Goal: Task Accomplishment & Management: Use online tool/utility

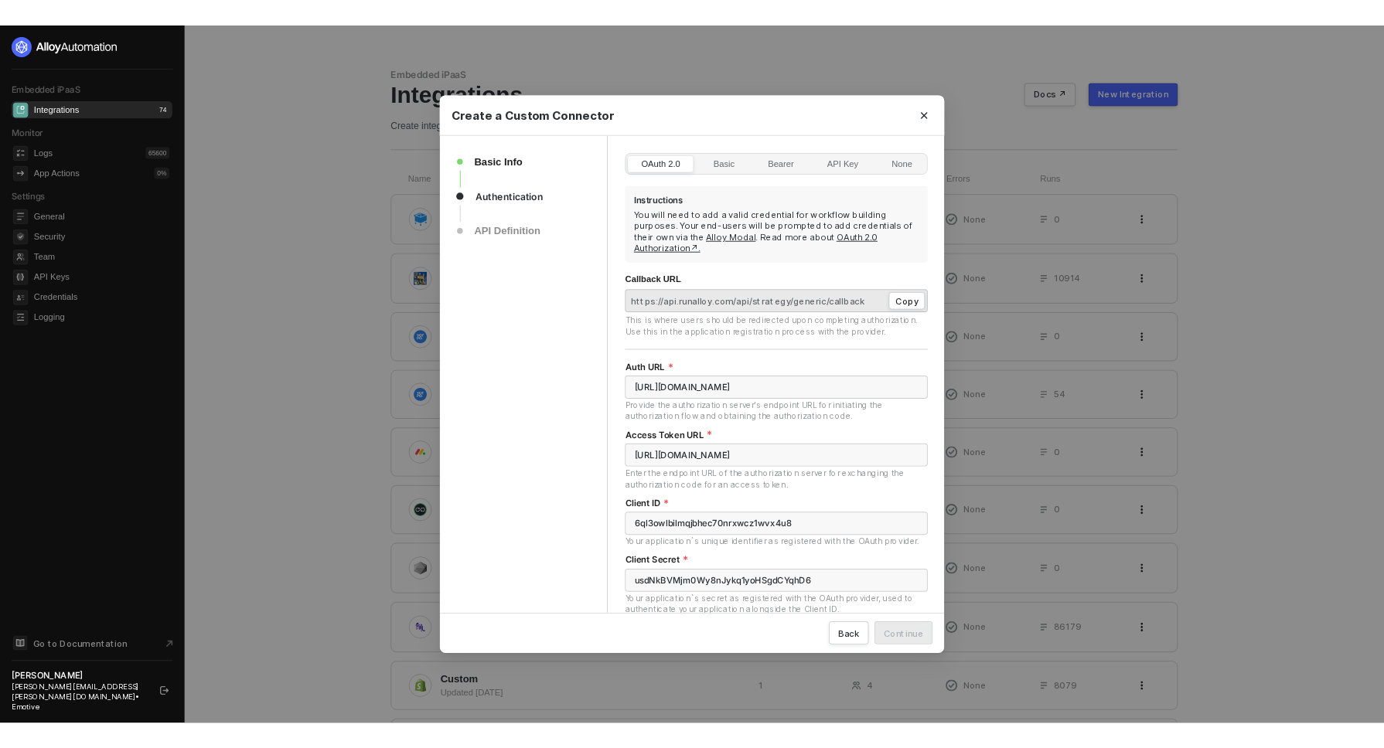
scroll to position [1, 0]
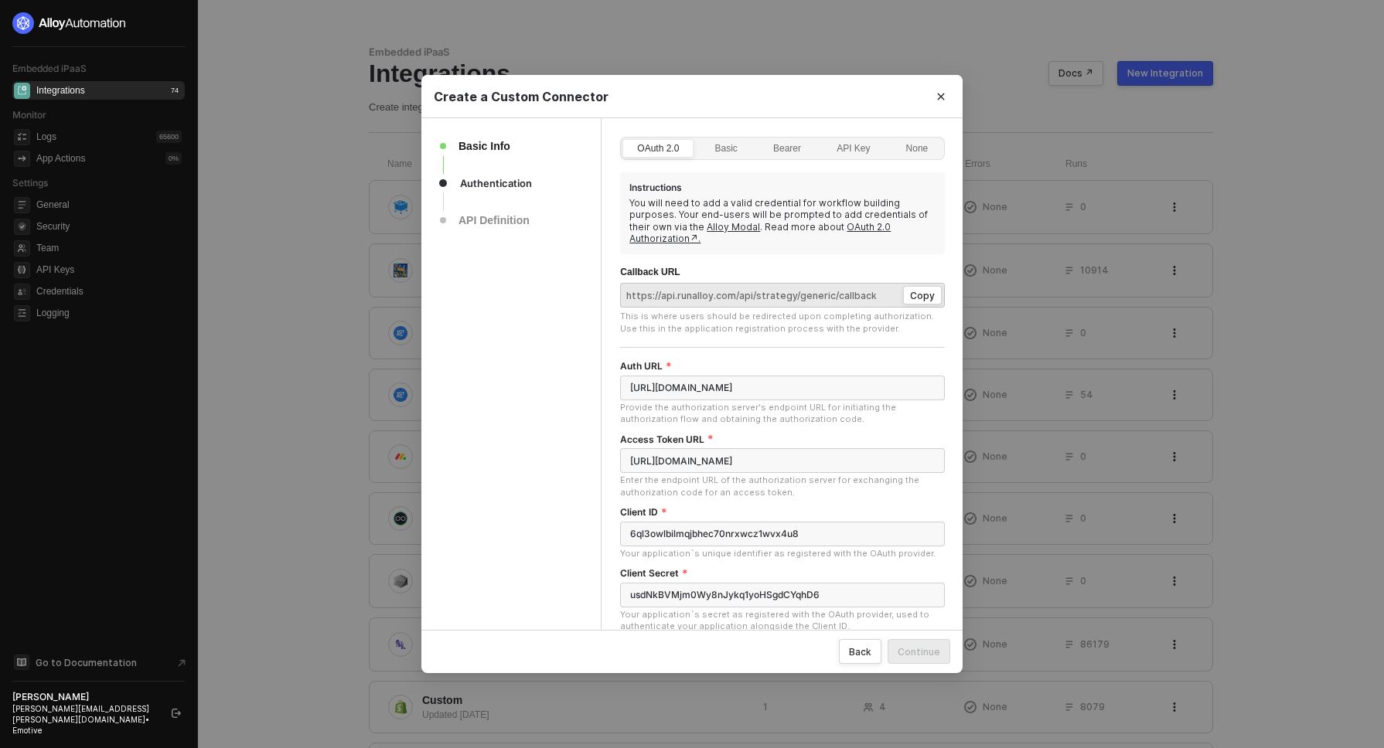
click at [547, 384] on div "Basic Info Authentication API Definition" at bounding box center [511, 495] width 180 height 754
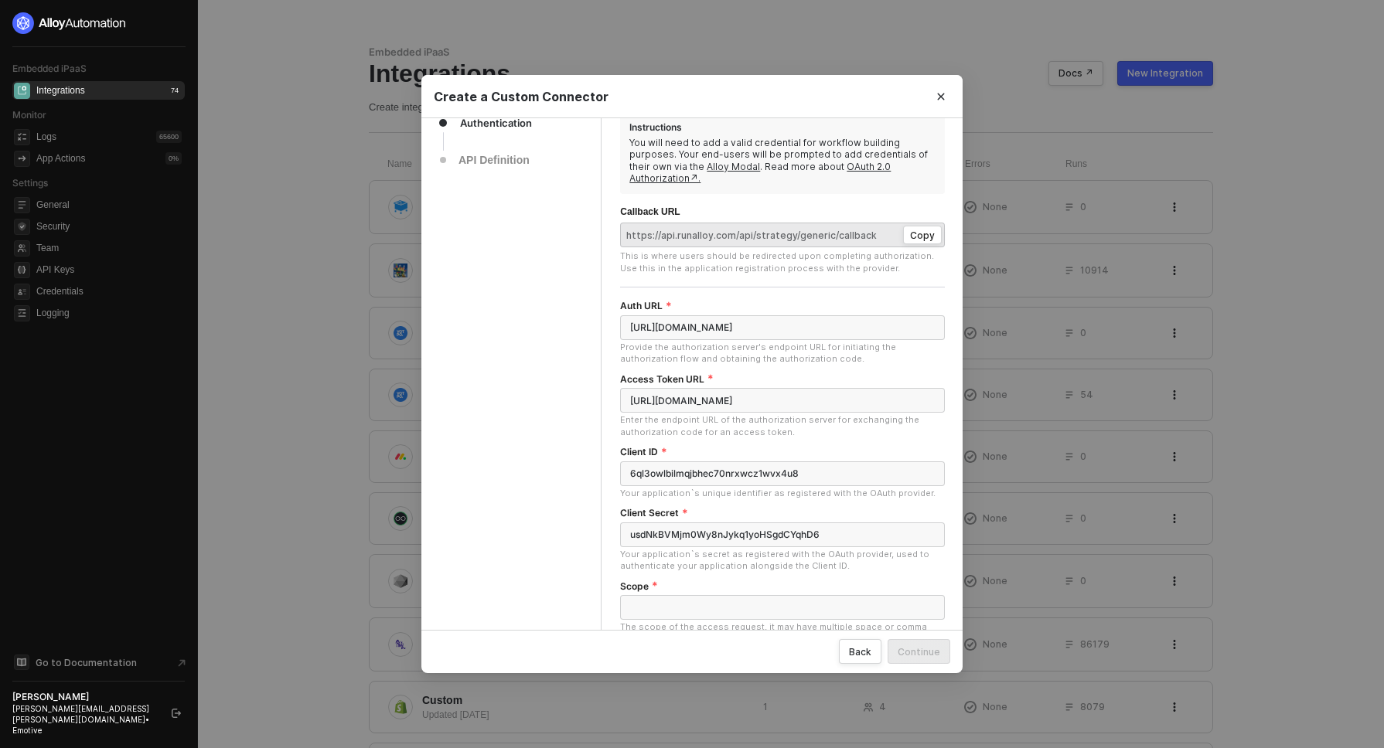
scroll to position [53, 0]
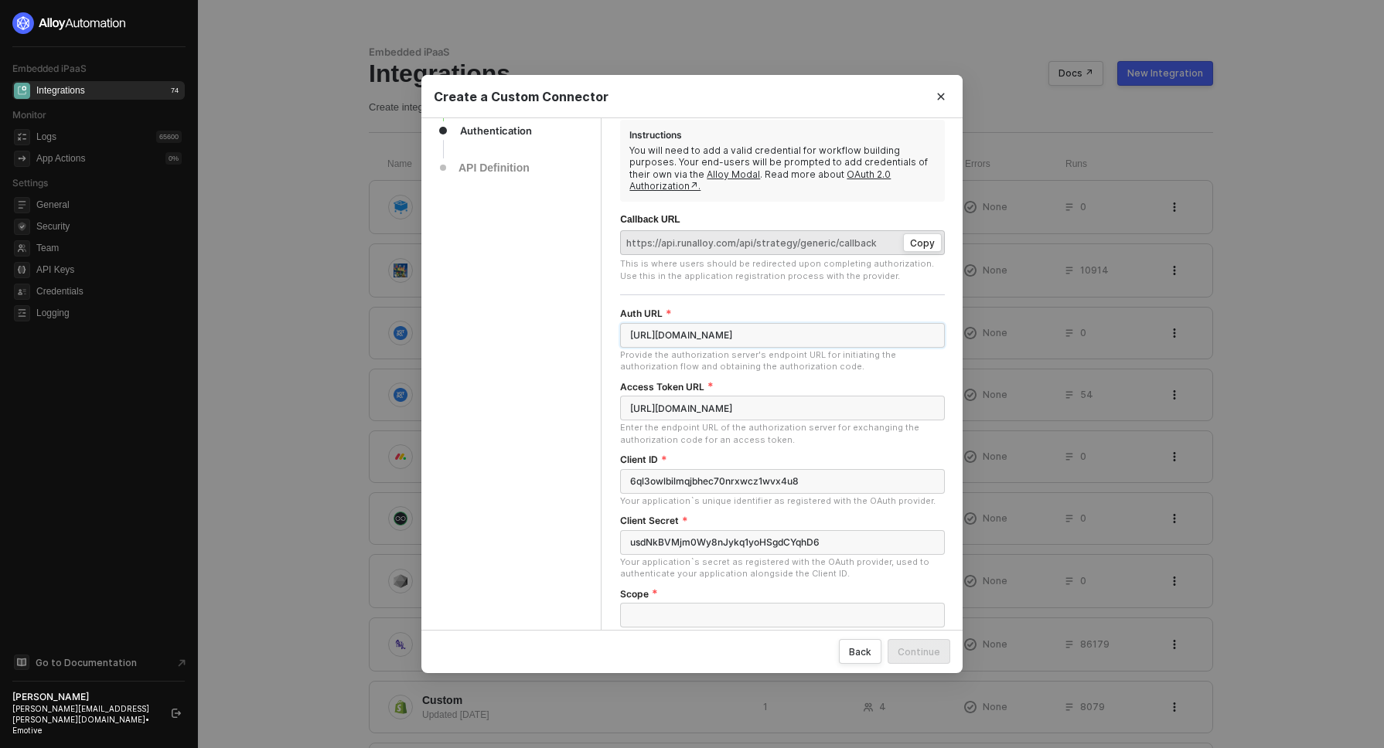
click at [665, 324] on input "https://dashboard.privy-staging.com/settings/integrations" at bounding box center [782, 335] width 325 height 25
click at [657, 258] on div "This is where users should be redirected upon completing authorization. Use thi…" at bounding box center [782, 270] width 325 height 24
drag, startPoint x: 657, startPoint y: 254, endPoint x: 871, endPoint y: 251, distance: 214.2
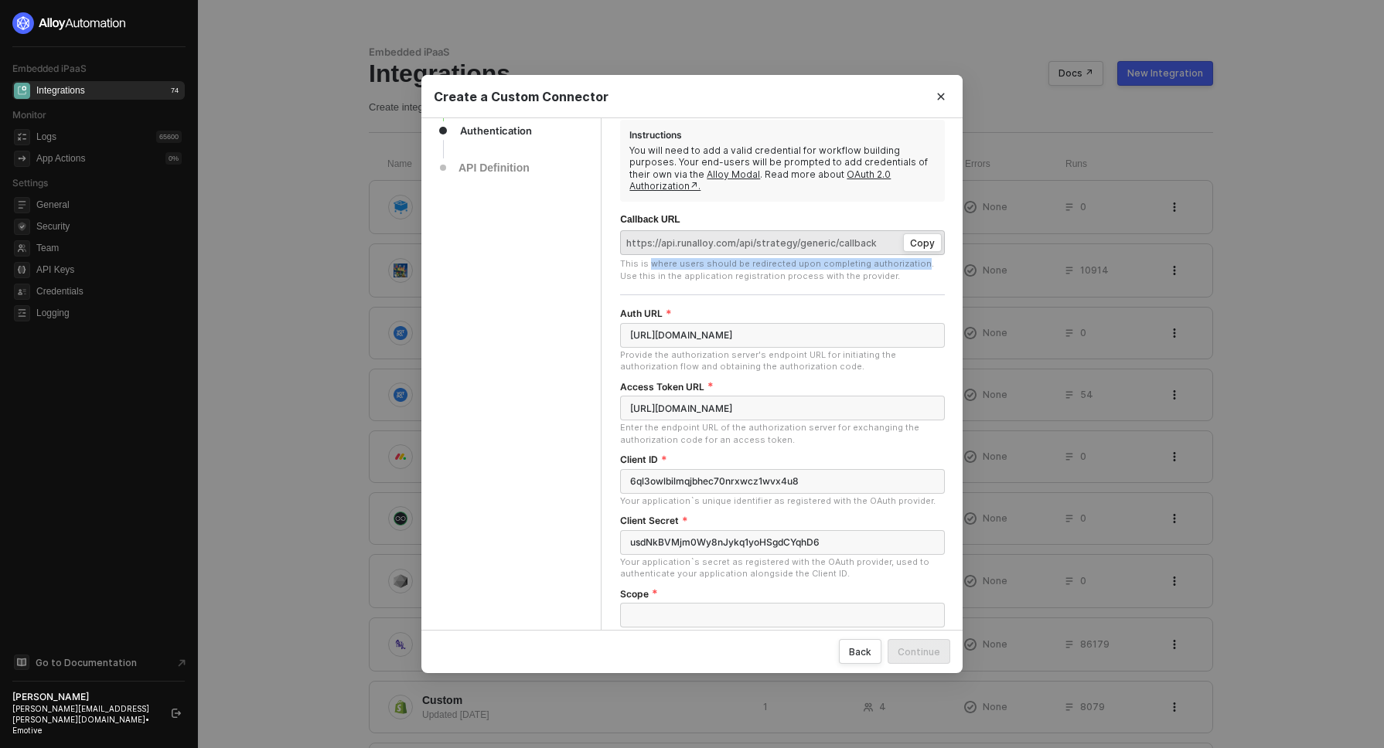
click at [871, 258] on div "This is where users should be redirected upon completing authorization. Use thi…" at bounding box center [782, 270] width 325 height 24
click at [872, 258] on div "This is where users should be redirected upon completing authorization. Use thi…" at bounding box center [782, 270] width 325 height 24
click at [860, 176] on link "OAuth 2.0 Authorization↗." at bounding box center [759, 181] width 261 height 24
click at [764, 324] on input "https://dashboard.privy-staging.com/settings/integrations" at bounding box center [782, 335] width 325 height 25
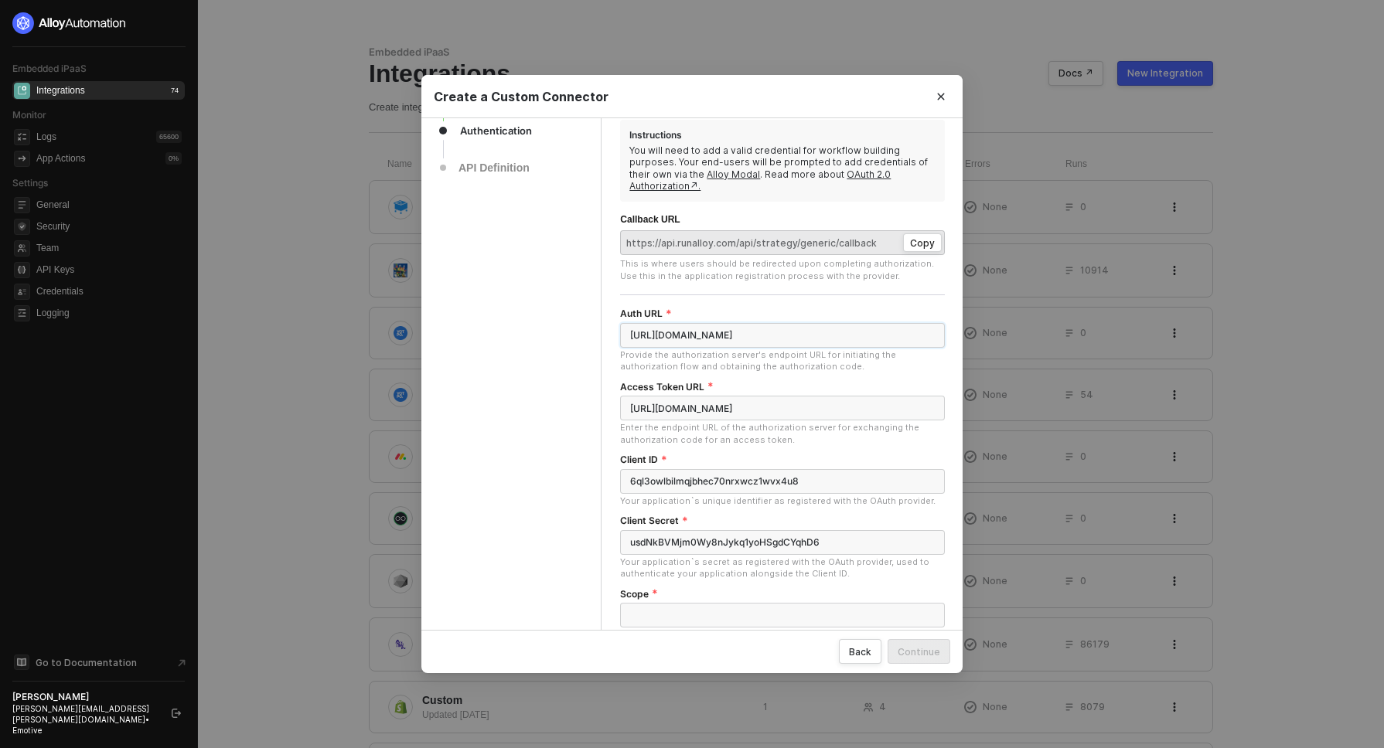
click at [764, 324] on input "https://dashboard.privy-staging.com/settings/integrations" at bounding box center [782, 335] width 325 height 25
paste input "app.adroll.com/integrations/yotpo/auth/"
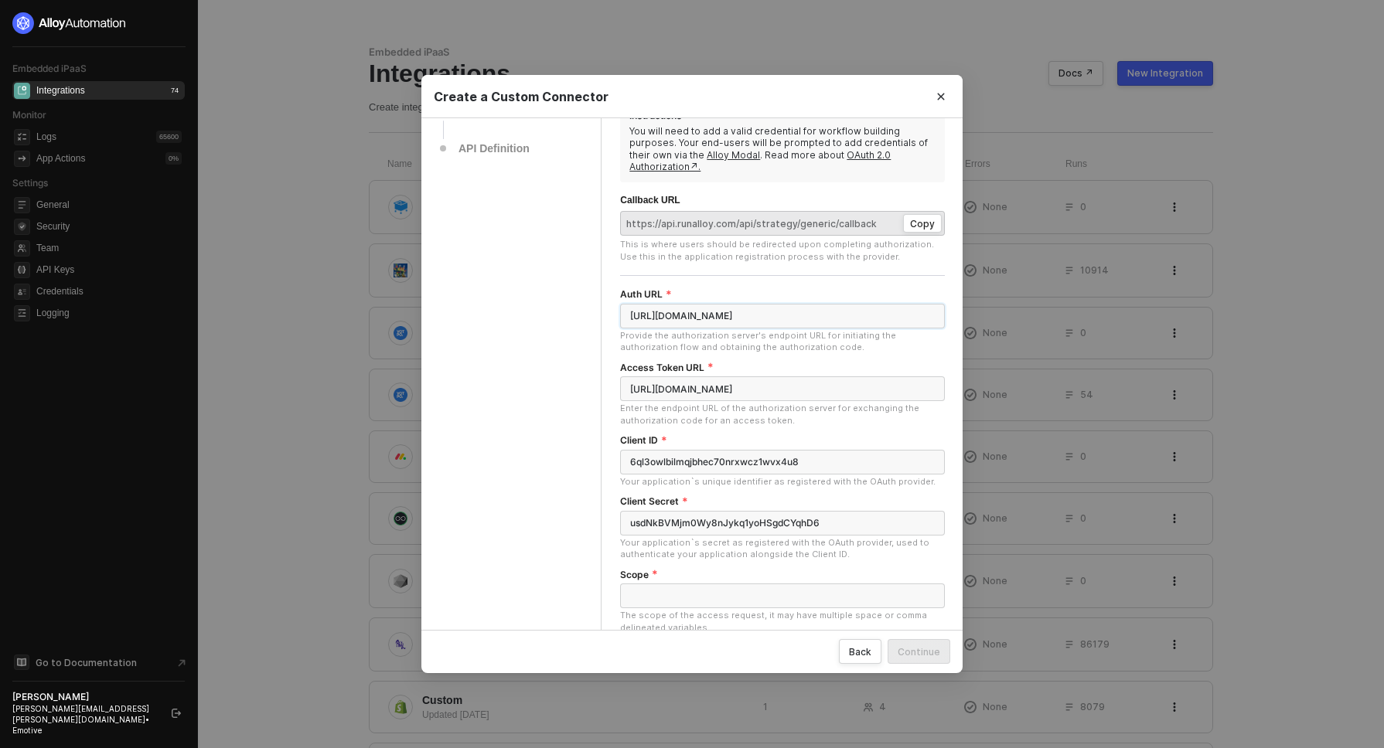
type input "https://dashboard.privy-staging.com/settings/integrations"
click at [743, 305] on input "https://dashboard.privy-staging.com/settings/integrations" at bounding box center [782, 316] width 325 height 25
click at [565, 349] on div "Basic Info Authentication API Definition" at bounding box center [511, 423] width 180 height 754
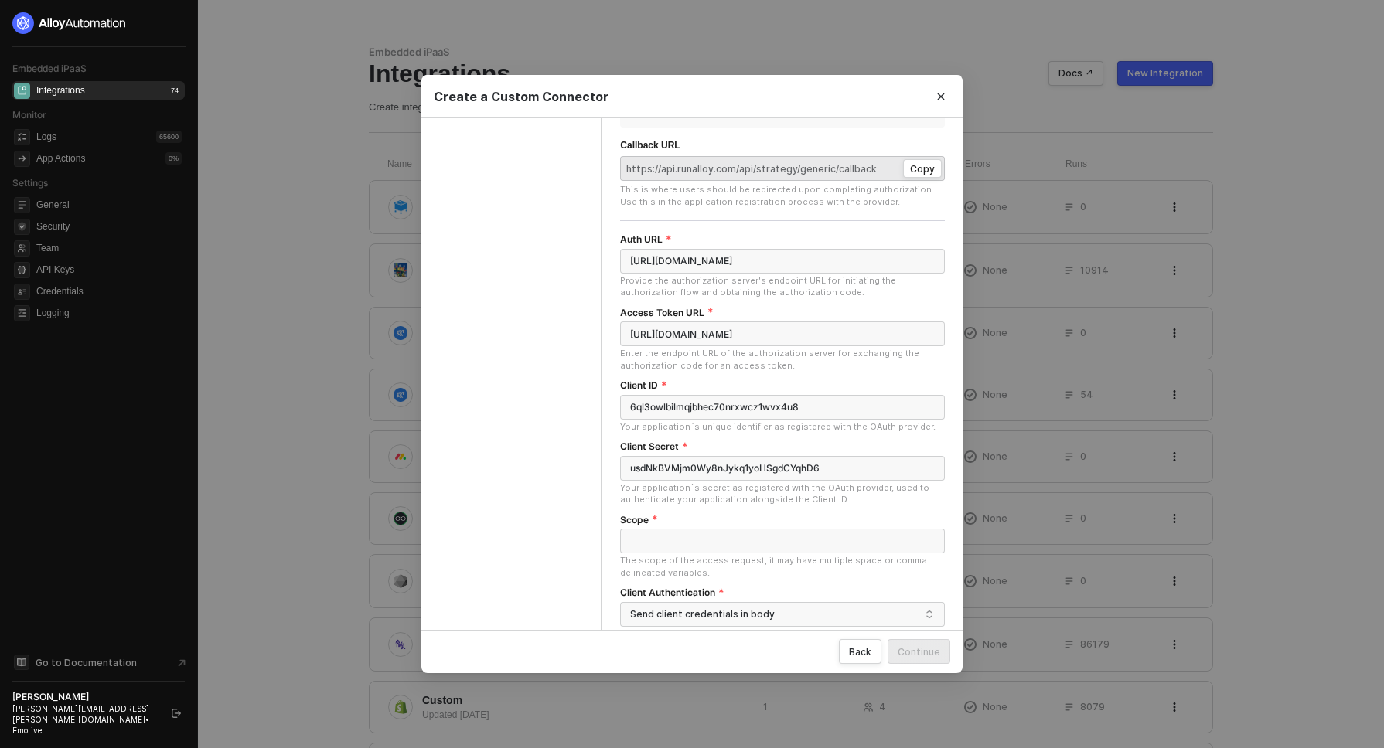
scroll to position [131, 0]
click at [636, 303] on label "Access Token URL" at bounding box center [667, 309] width 94 height 12
click at [636, 318] on input "https://developers.yotpo.com/v2/oauth2/token/" at bounding box center [782, 330] width 325 height 25
drag, startPoint x: 636, startPoint y: 298, endPoint x: 690, endPoint y: 298, distance: 54.1
click at [691, 303] on label "Access Token URL" at bounding box center [667, 309] width 94 height 12
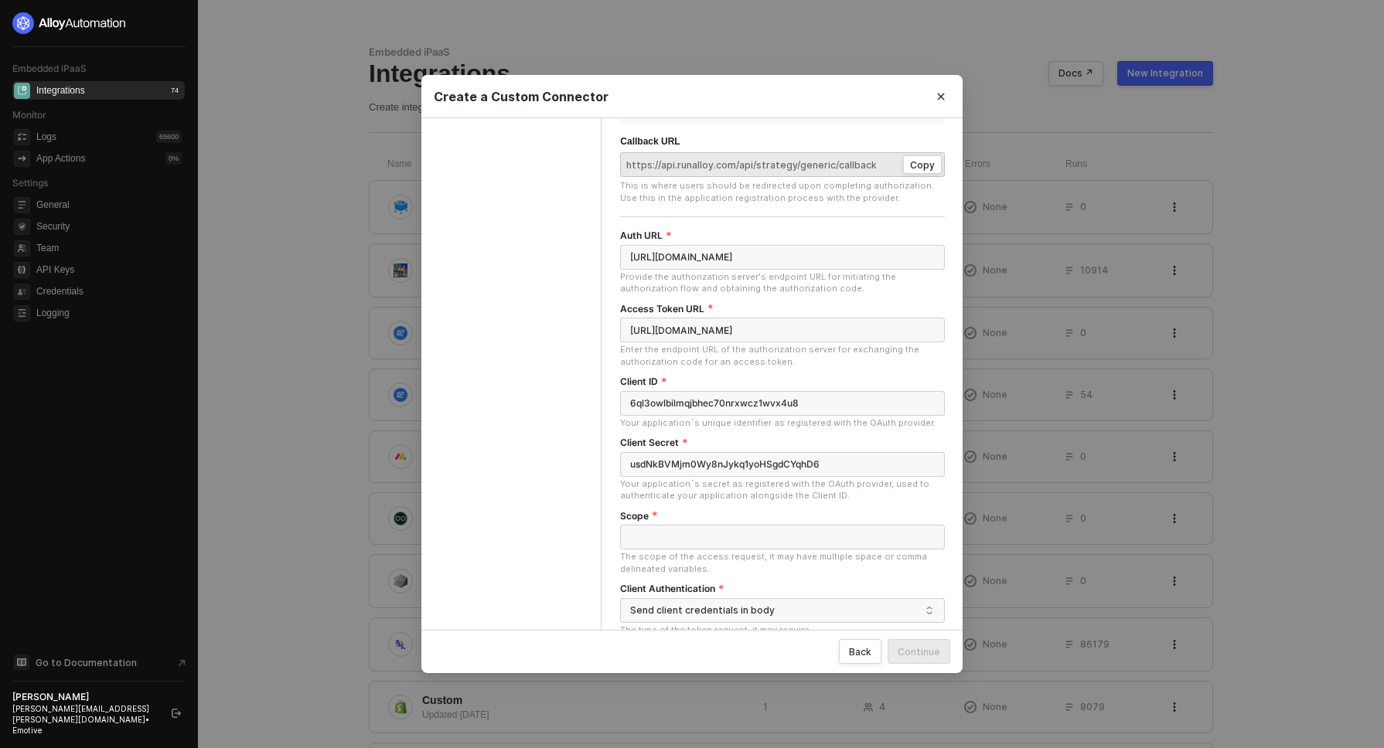
click at [691, 318] on input "https://developers.yotpo.com/v2/oauth2/token/" at bounding box center [782, 330] width 325 height 25
click at [582, 363] on div "Basic Info Authentication API Definition" at bounding box center [511, 365] width 180 height 754
click at [702, 318] on input "https://developers.yotpo.com/v2/oauth2/token/" at bounding box center [782, 330] width 325 height 25
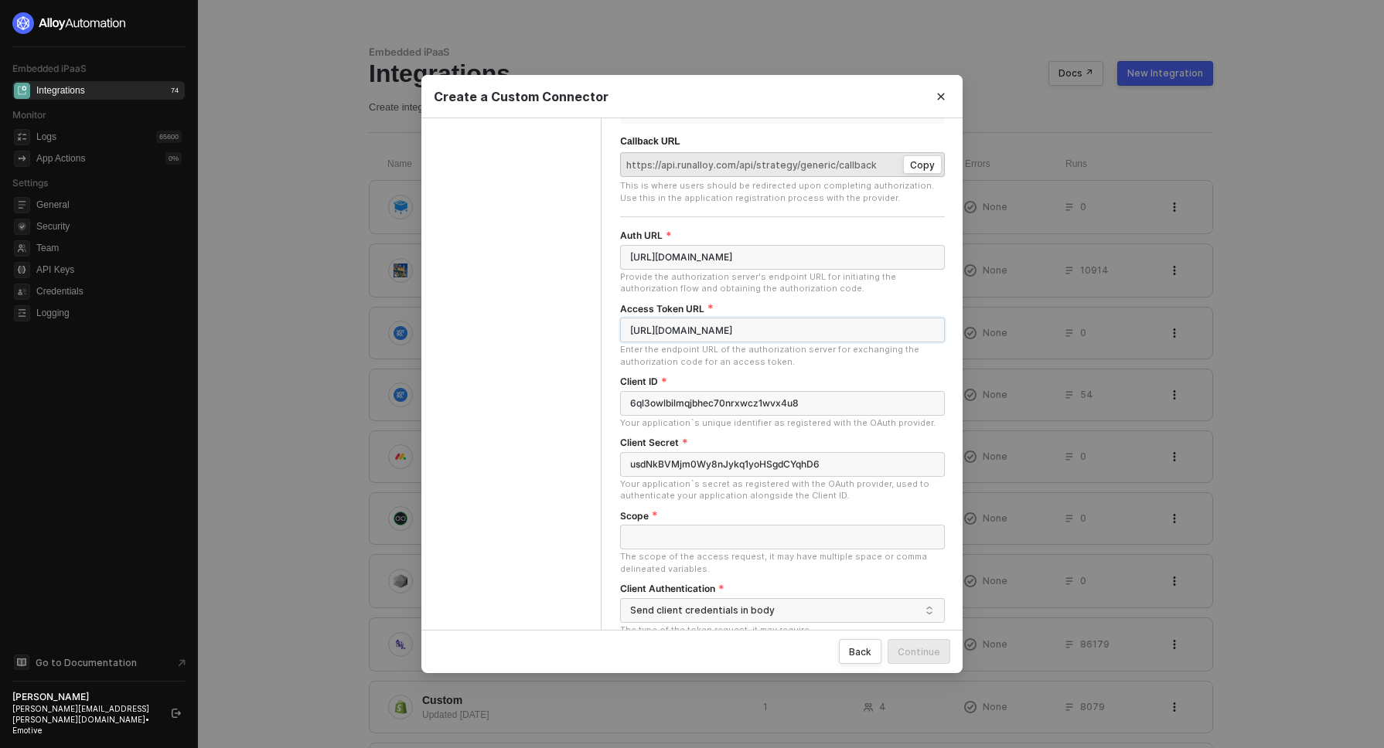
paste input "text"
type input "https://developers.yotpo.com/v2/oauth2/token"
click at [652, 452] on input "usdNkBVMjm0Wy8nJykq1yoHSgdCYqhD6" at bounding box center [782, 464] width 325 height 25
click at [651, 452] on input "usdNkBVMjm0Wy8nJykq1yoHSgdCYqhD6" at bounding box center [782, 464] width 325 height 25
click at [712, 391] on input "6ql3owlbilmqjbhec70nrxwcz1wvx4u8" at bounding box center [782, 403] width 325 height 25
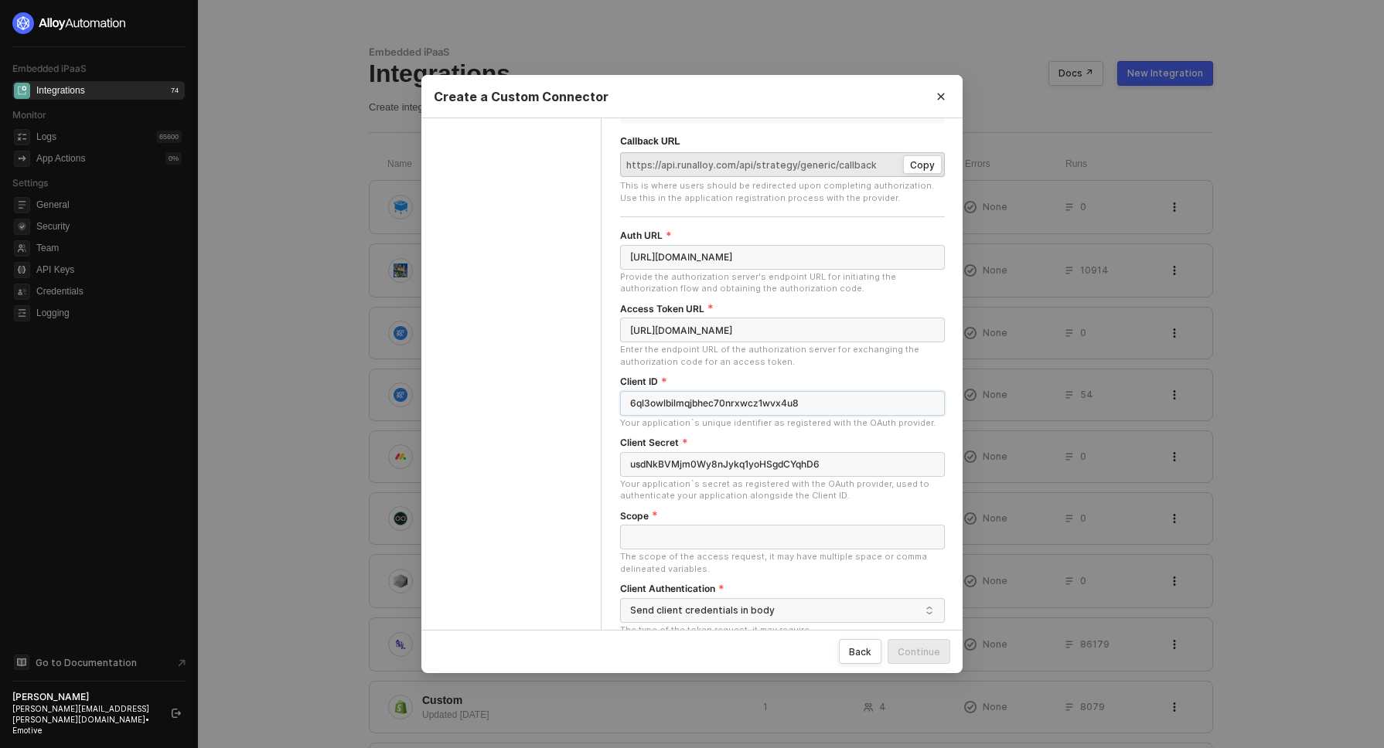
click at [712, 391] on input "6ql3owlbilmqjbhec70nrxwcz1wvx4u8" at bounding box center [782, 403] width 325 height 25
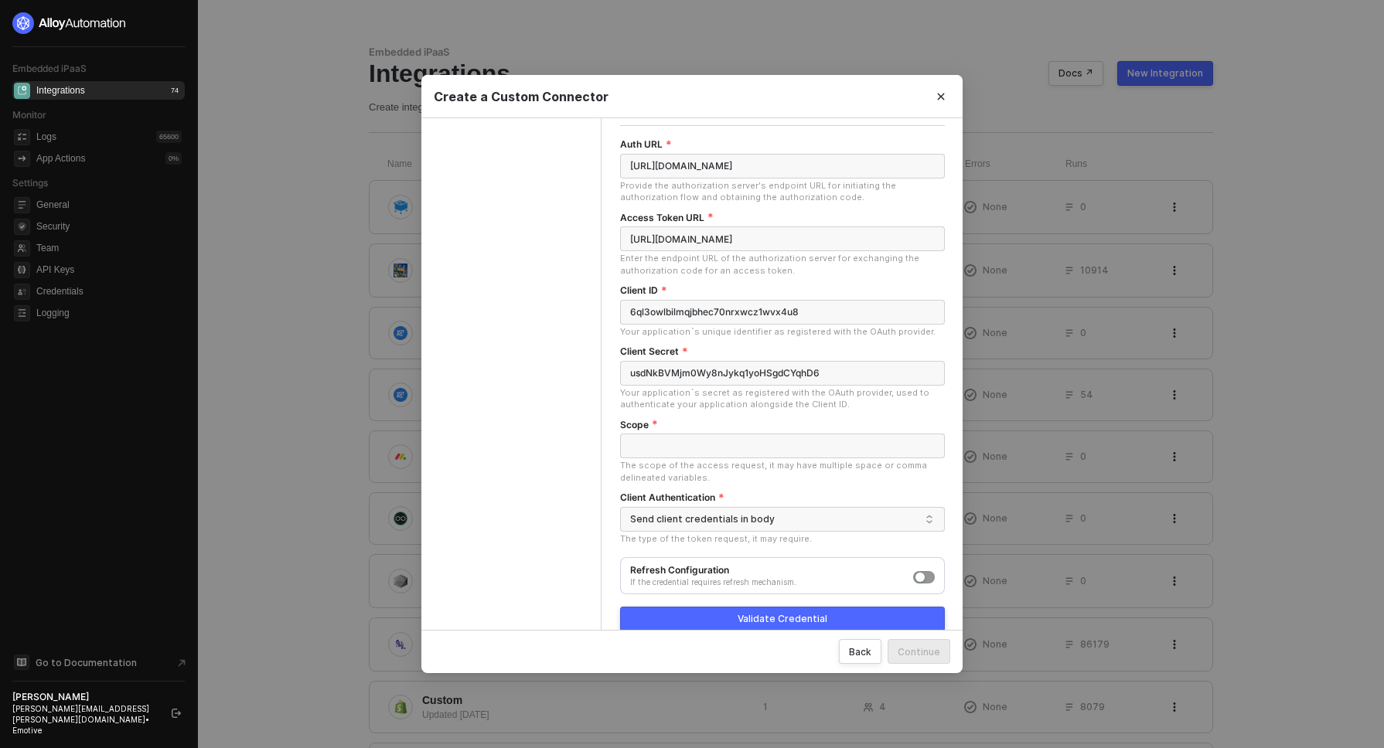
scroll to position [230, 0]
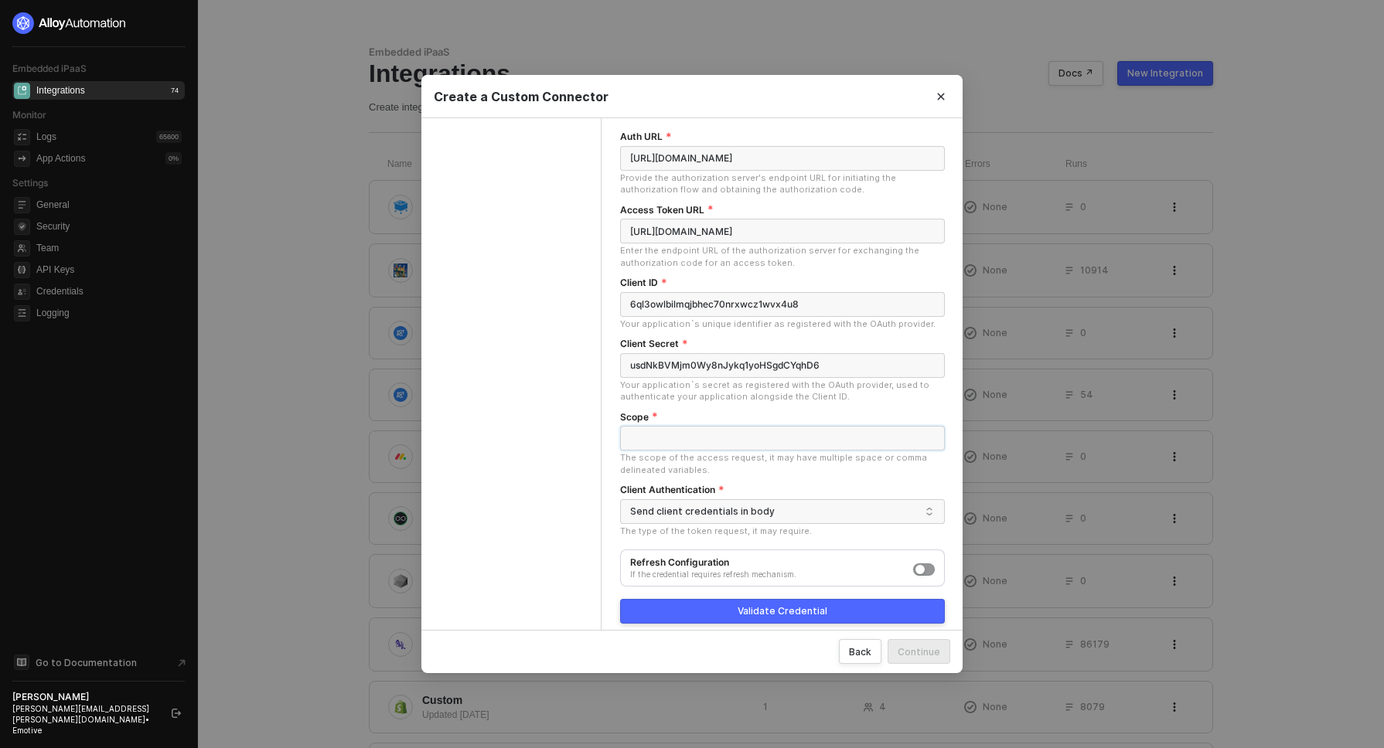
click at [704, 427] on input "Scope" at bounding box center [782, 438] width 325 height 25
paste input "Access customers data Access reviews data"
click at [742, 426] on input "Access customers data Access reviews data" at bounding box center [782, 438] width 325 height 25
click at [718, 429] on input "Access customers data,Access reviews data" at bounding box center [782, 438] width 325 height 25
type input "Access customers data,Access reviews data"
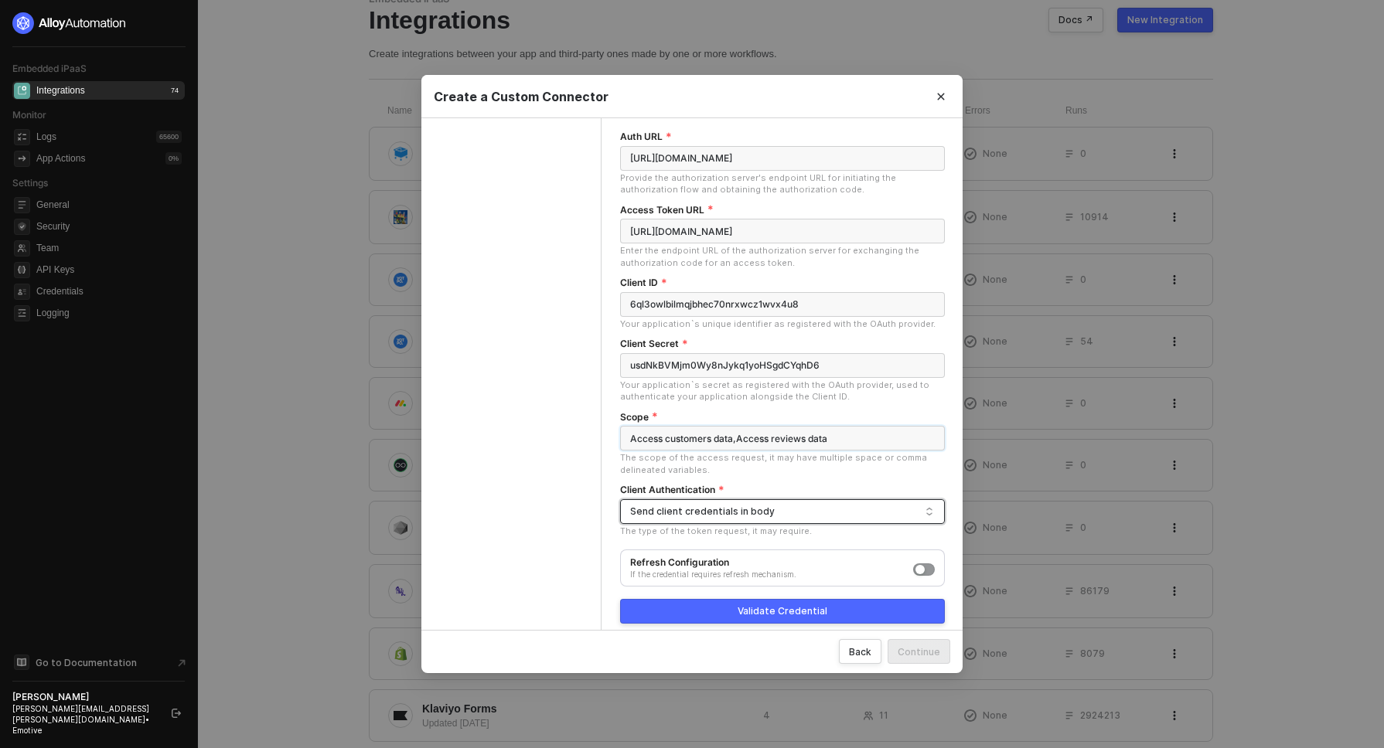
scroll to position [79, 0]
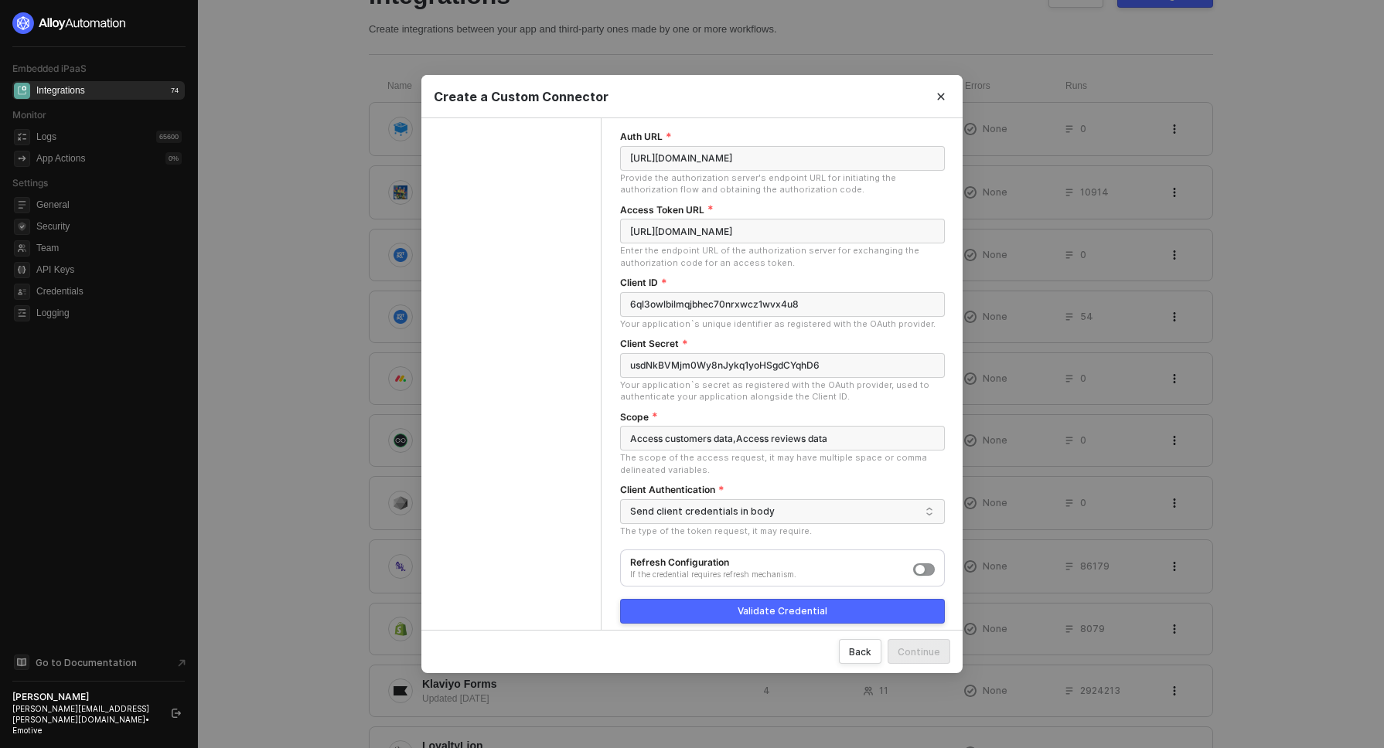
click at [552, 560] on div "Basic Info Authentication API Definition" at bounding box center [511, 266] width 180 height 754
click at [767, 605] on div "Validate Credential" at bounding box center [783, 611] width 90 height 12
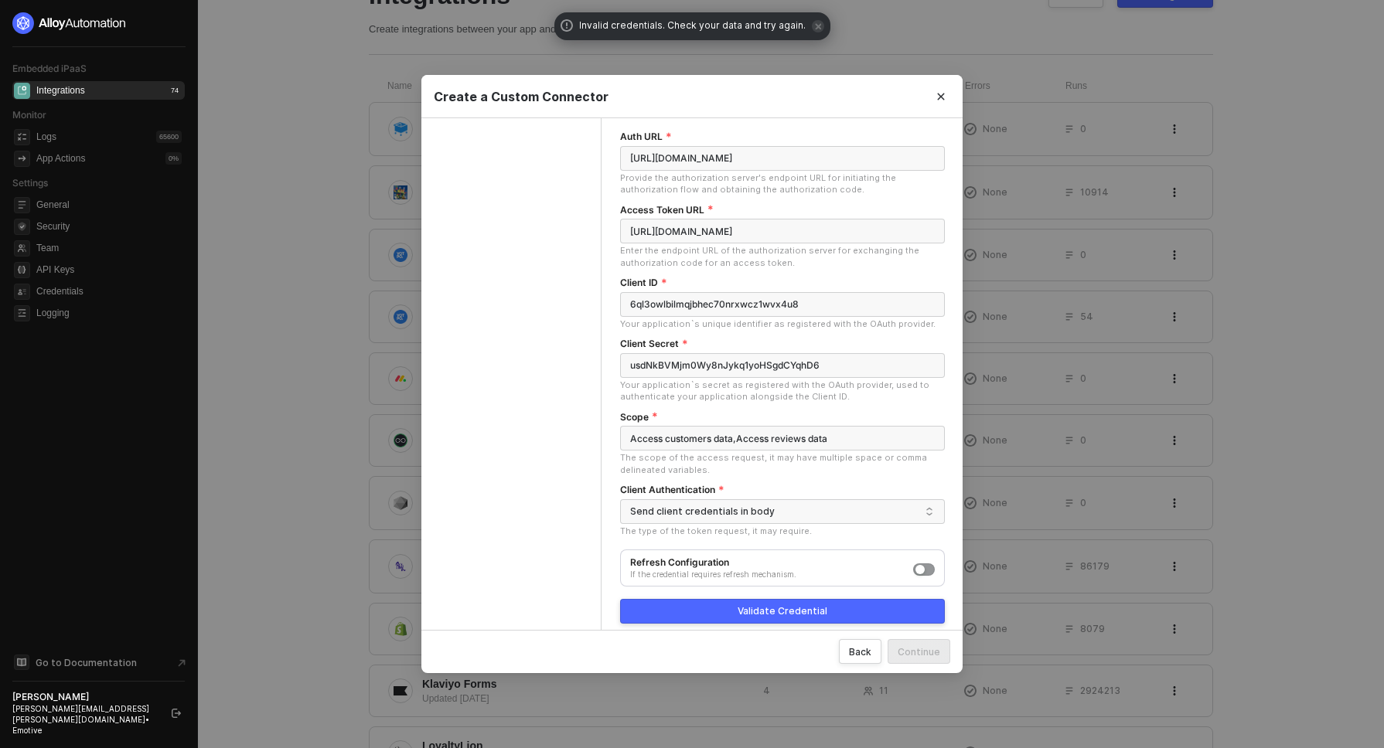
click at [600, 24] on span "Invalid credentials. Check your data and try again." at bounding box center [692, 26] width 227 height 15
drag, startPoint x: 600, startPoint y: 24, endPoint x: 734, endPoint y: 22, distance: 133.8
click at [734, 22] on span "Invalid credentials. Check your data and try again." at bounding box center [692, 26] width 227 height 15
click at [557, 438] on div "Basic Info Authentication API Definition" at bounding box center [511, 266] width 180 height 754
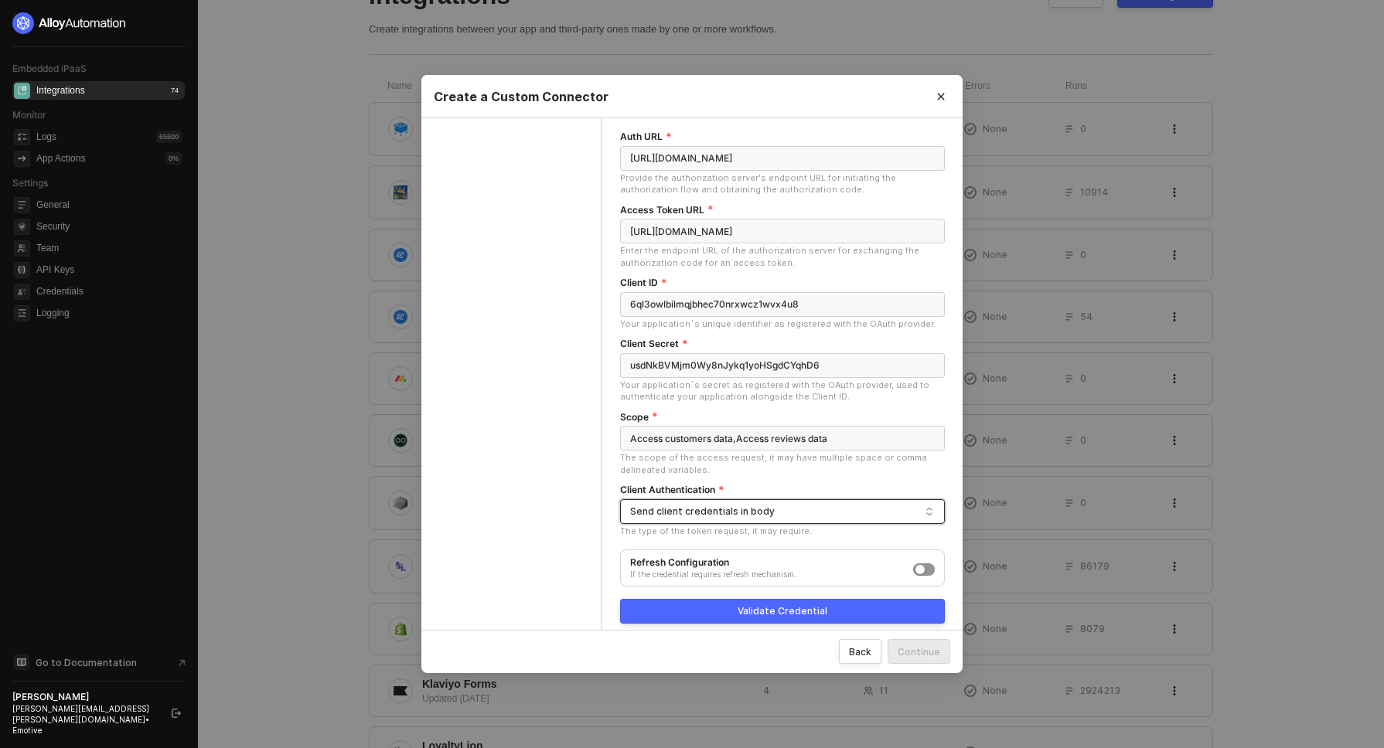
click at [726, 500] on div "Send client credentials in body" at bounding box center [775, 511] width 291 height 23
click at [539, 533] on div "Basic Info Authentication API Definition" at bounding box center [511, 266] width 180 height 754
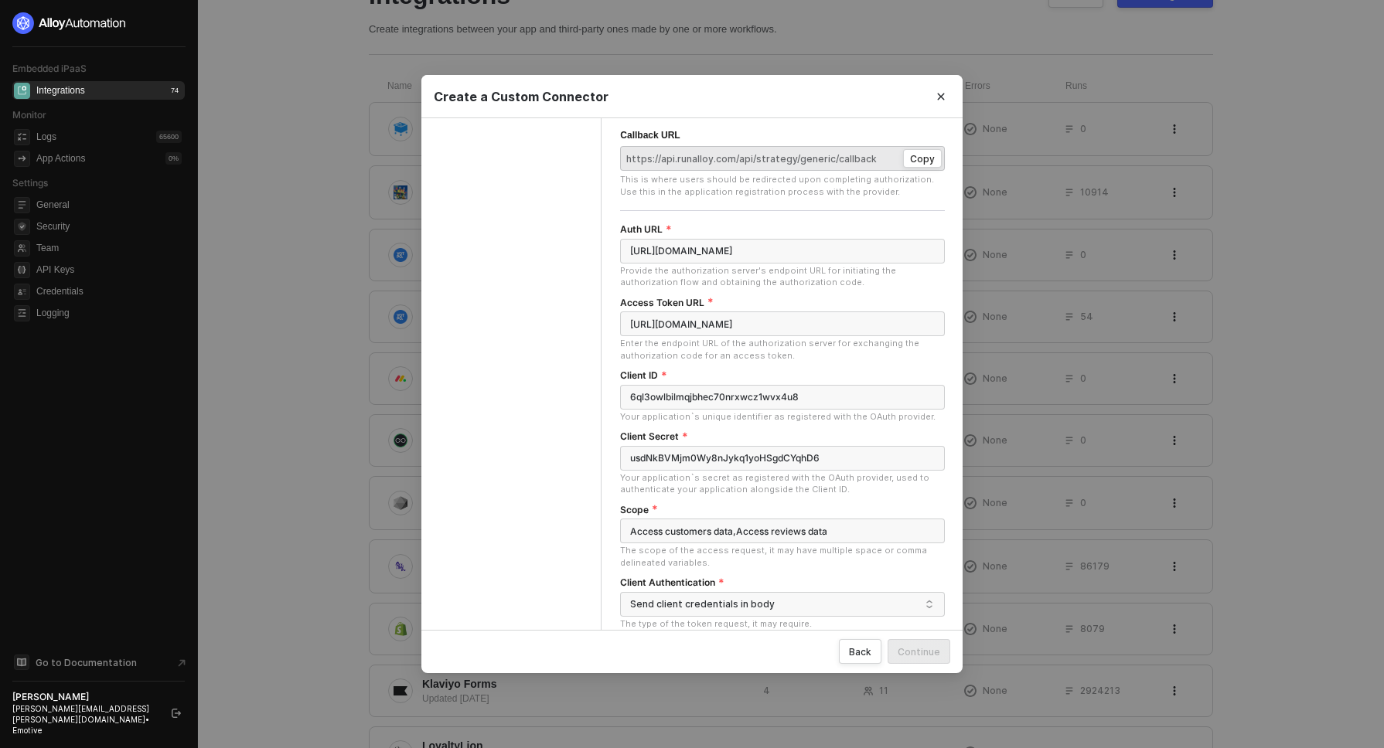
scroll to position [136, 0]
click at [709, 312] on input "https://developers.yotpo.com/v2/oauth2/token" at bounding box center [782, 324] width 325 height 25
paste input "integrations-center.yotpo.com/app/#/install/applications/6ql3owlbilmqjbhec70nrx…"
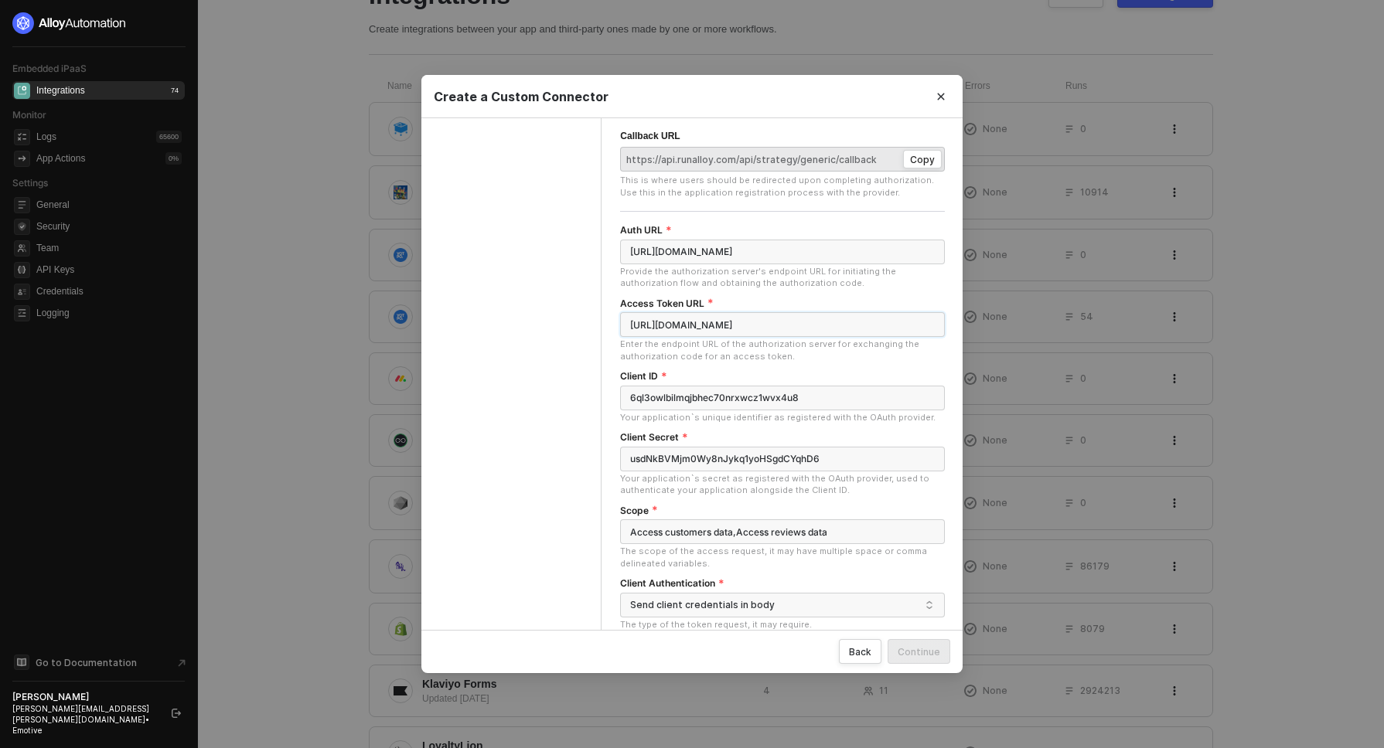
scroll to position [0, 149]
click at [846, 314] on input "https://integrations-center.yotpo.com/app/#/install/applications/6ql3owlbilmqjb…" at bounding box center [782, 324] width 325 height 25
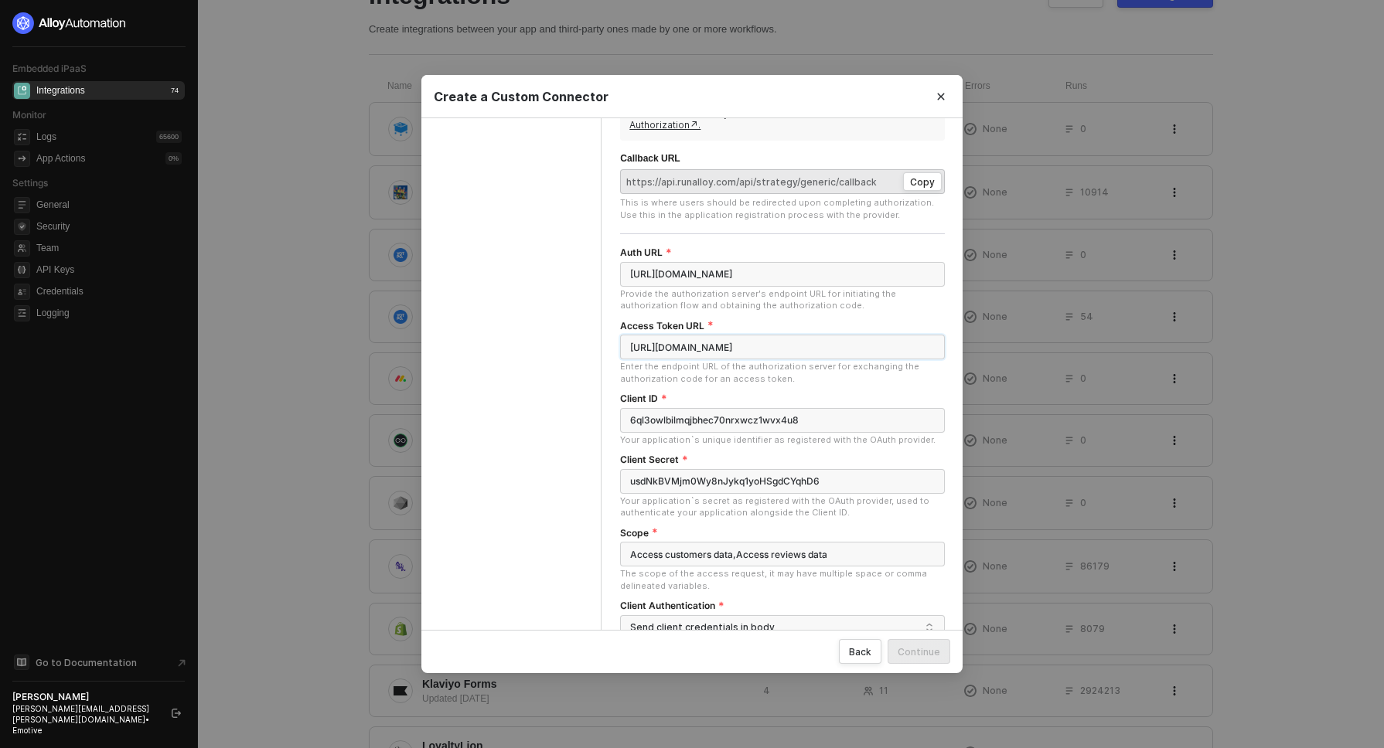
scroll to position [112, 0]
click at [860, 339] on input "https://integrations-center.yotpo.com/app/#/install/applications/6ql3owlbilmqjb…" at bounding box center [782, 348] width 325 height 25
type input "https://integrations-center.yotpo.com/app/#/install/applications/"
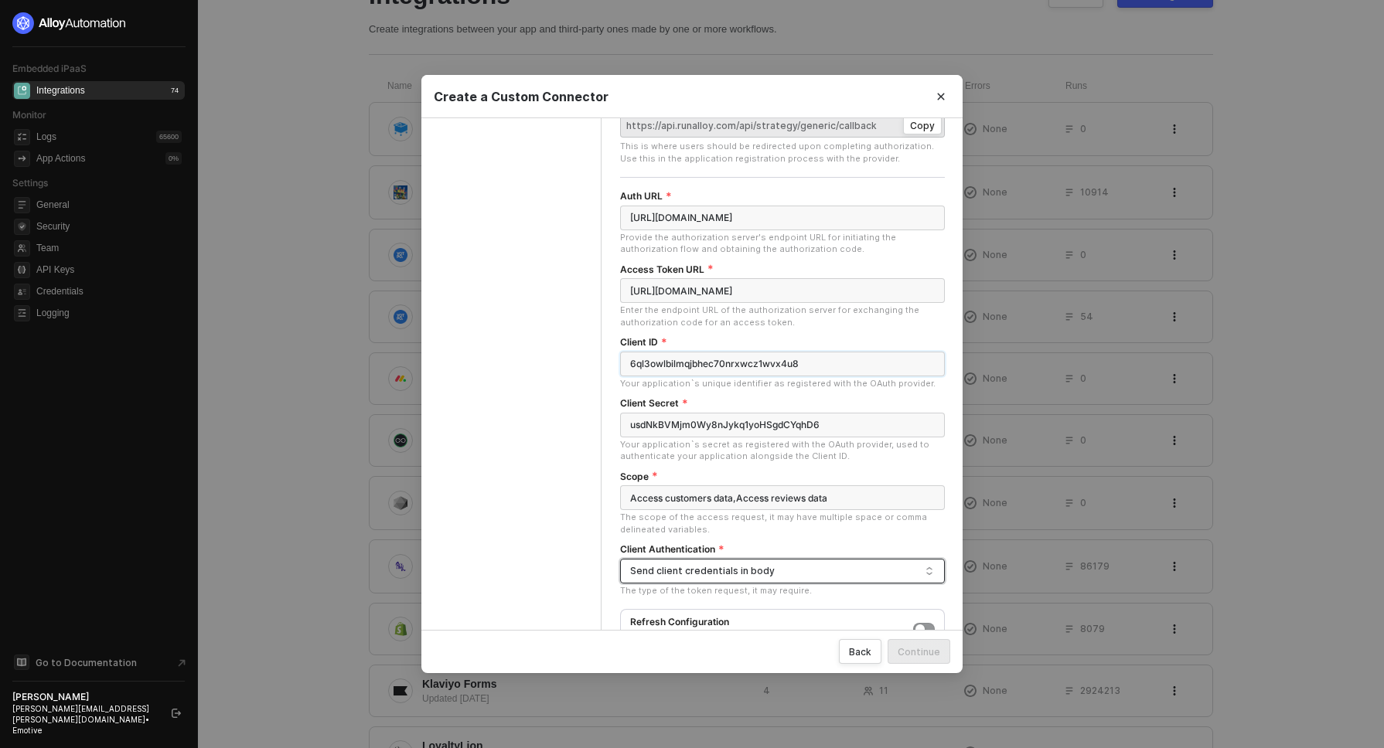
scroll to position [230, 0]
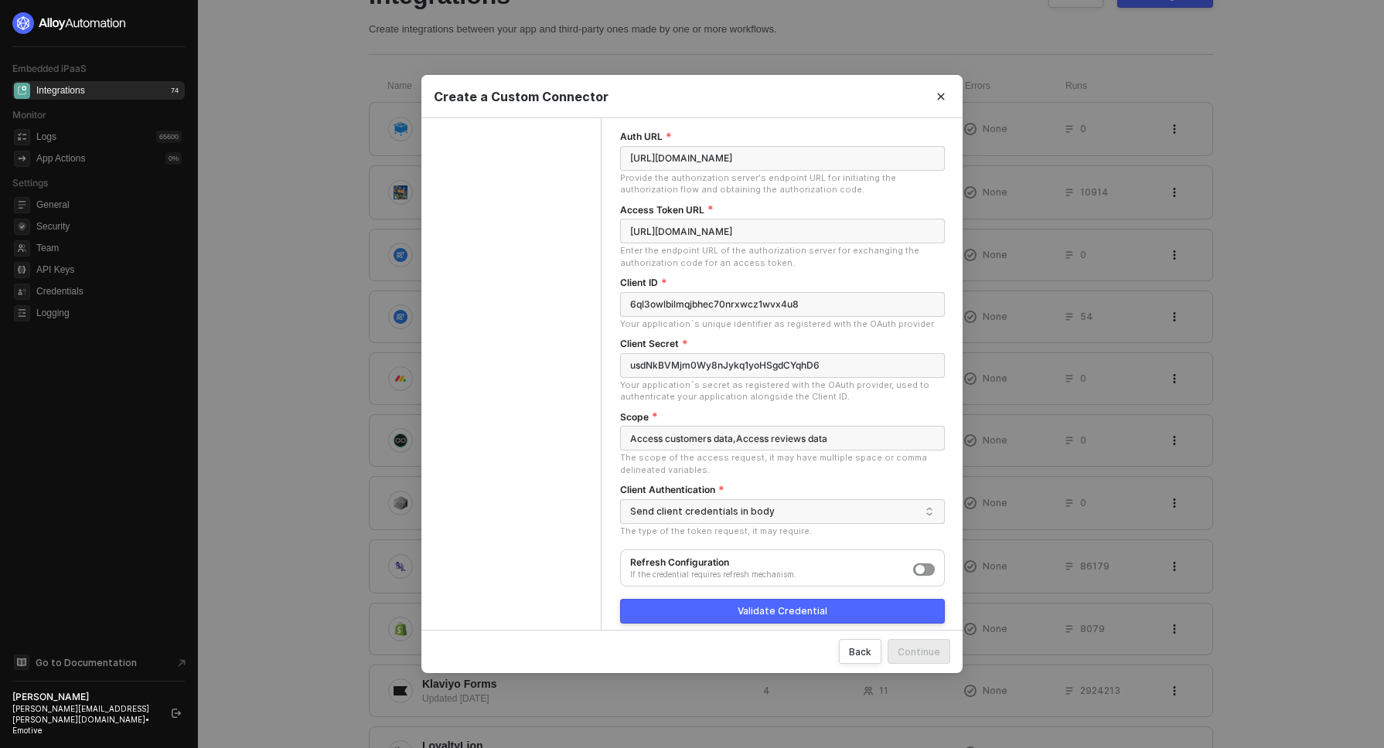
click at [769, 605] on div "Validate Credential" at bounding box center [783, 611] width 90 height 12
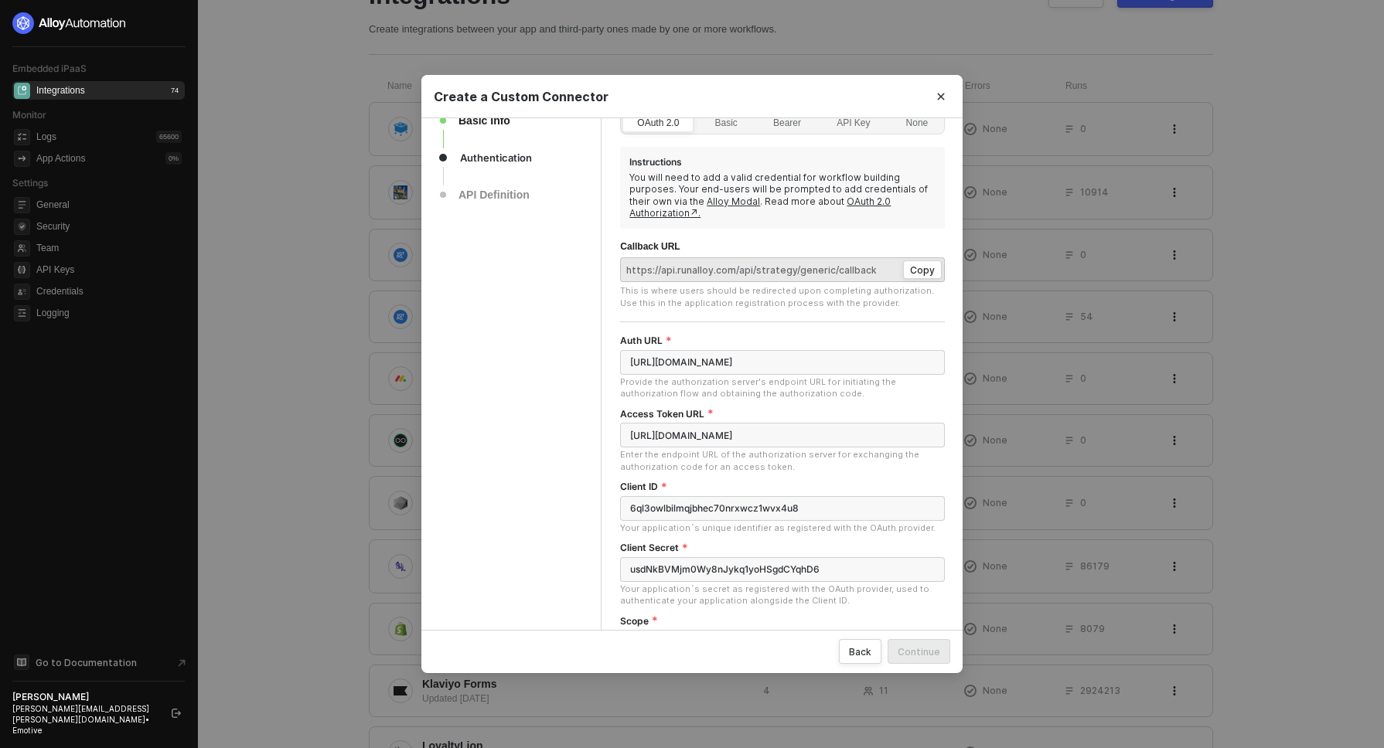
scroll to position [0, 0]
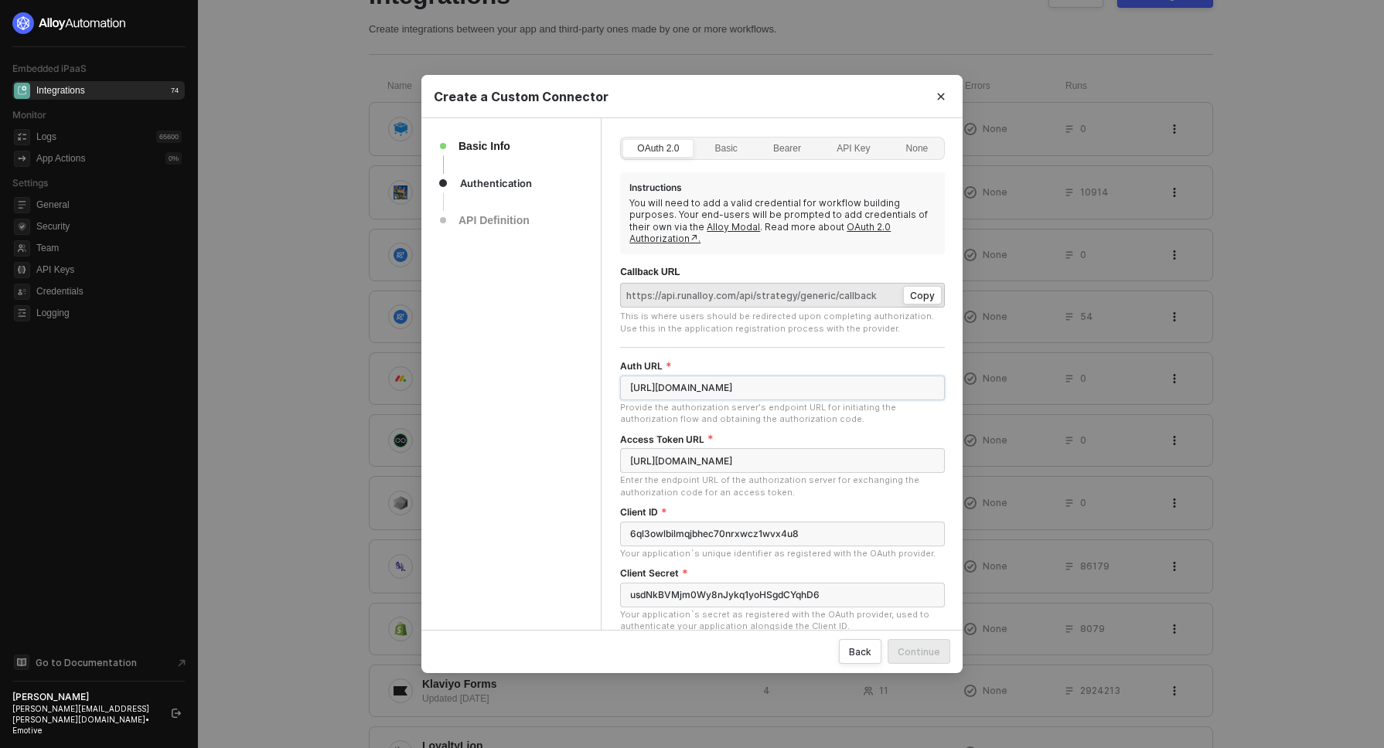
click at [720, 384] on input "https://dashboard.privy-staging.com/settings/integrations" at bounding box center [782, 388] width 325 height 25
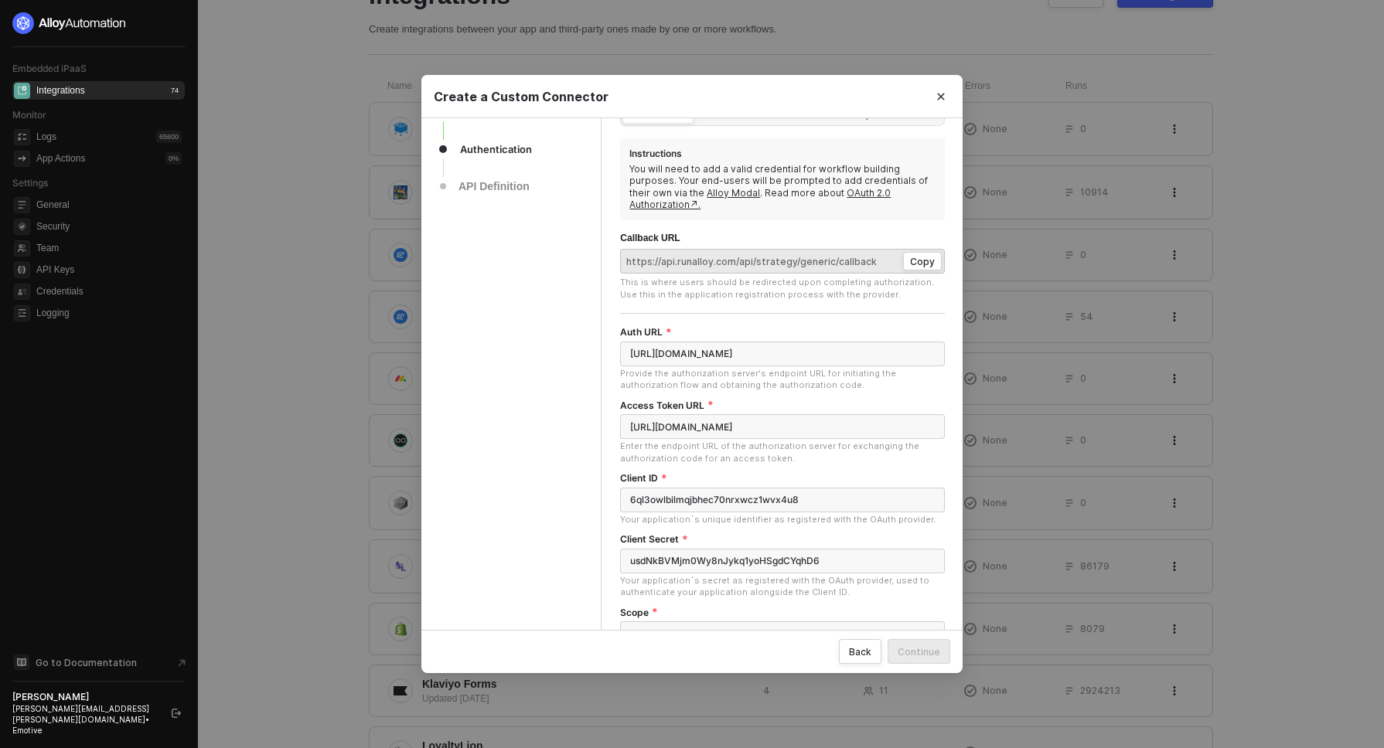
scroll to position [49, 0]
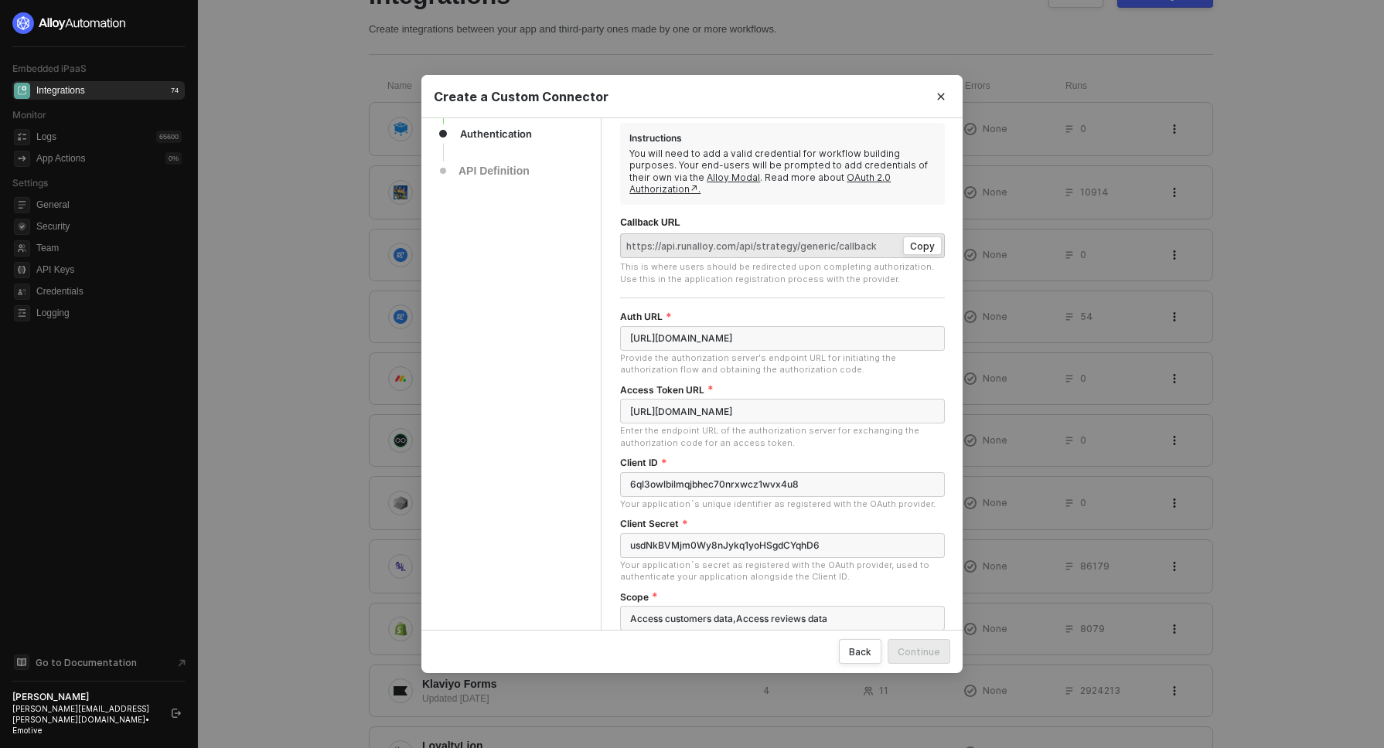
click at [542, 419] on div "Basic Info Authentication API Definition" at bounding box center [511, 446] width 180 height 754
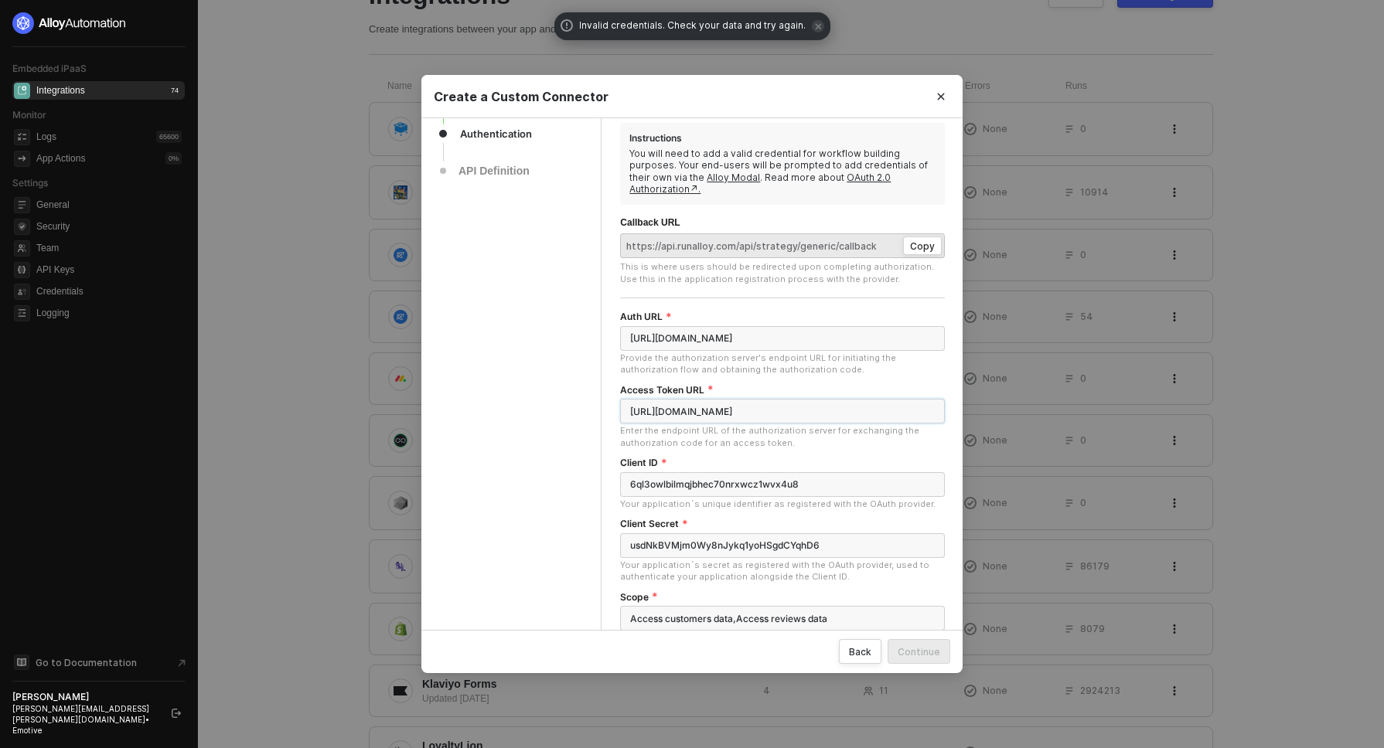
click at [831, 404] on input "https://integrations-center.yotpo.com/app/#/install/applications/" at bounding box center [782, 411] width 325 height 25
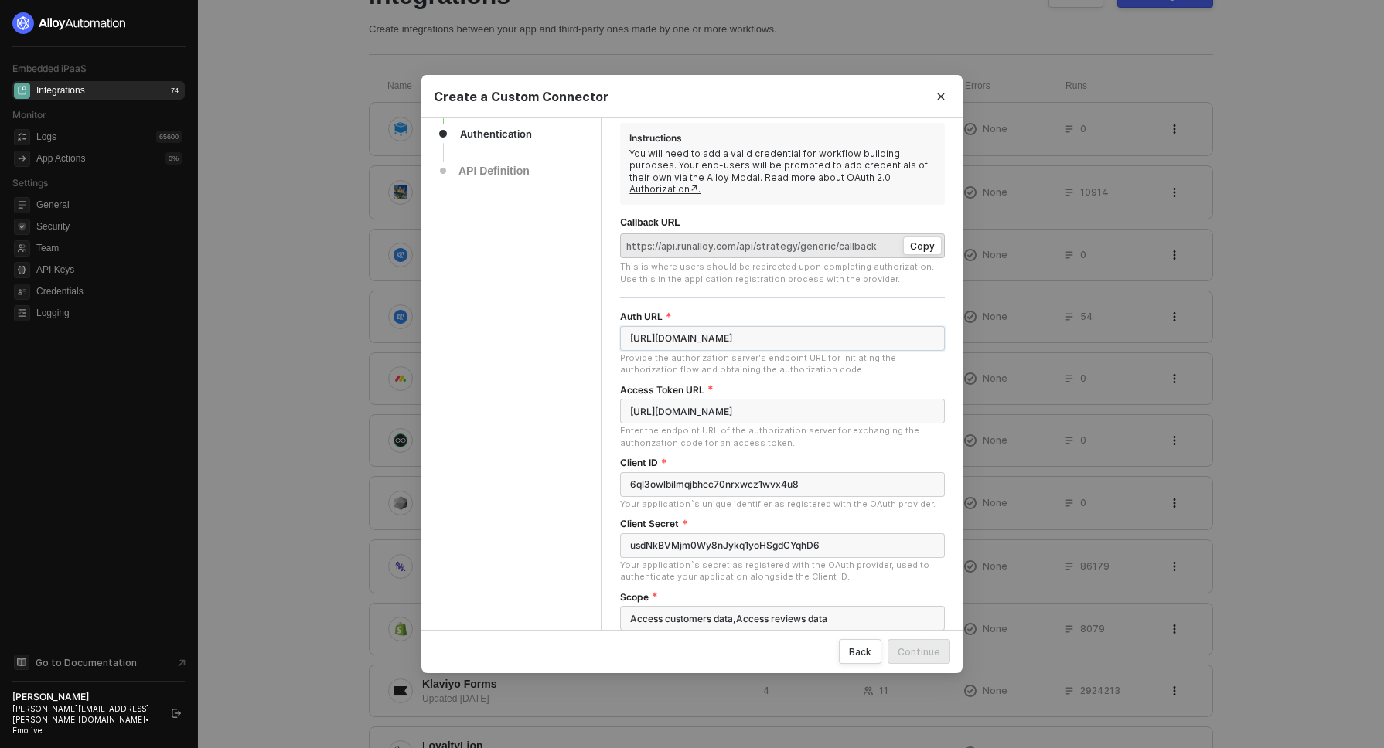
click at [834, 331] on input "https://dashboard.privy-staging.com/settings/integrations" at bounding box center [782, 338] width 325 height 25
paste input "integrations-center.yotpo.com/app/#/install/applications/"
type input "https://integrations-center.yotpo.com/app/#/install/applications/"
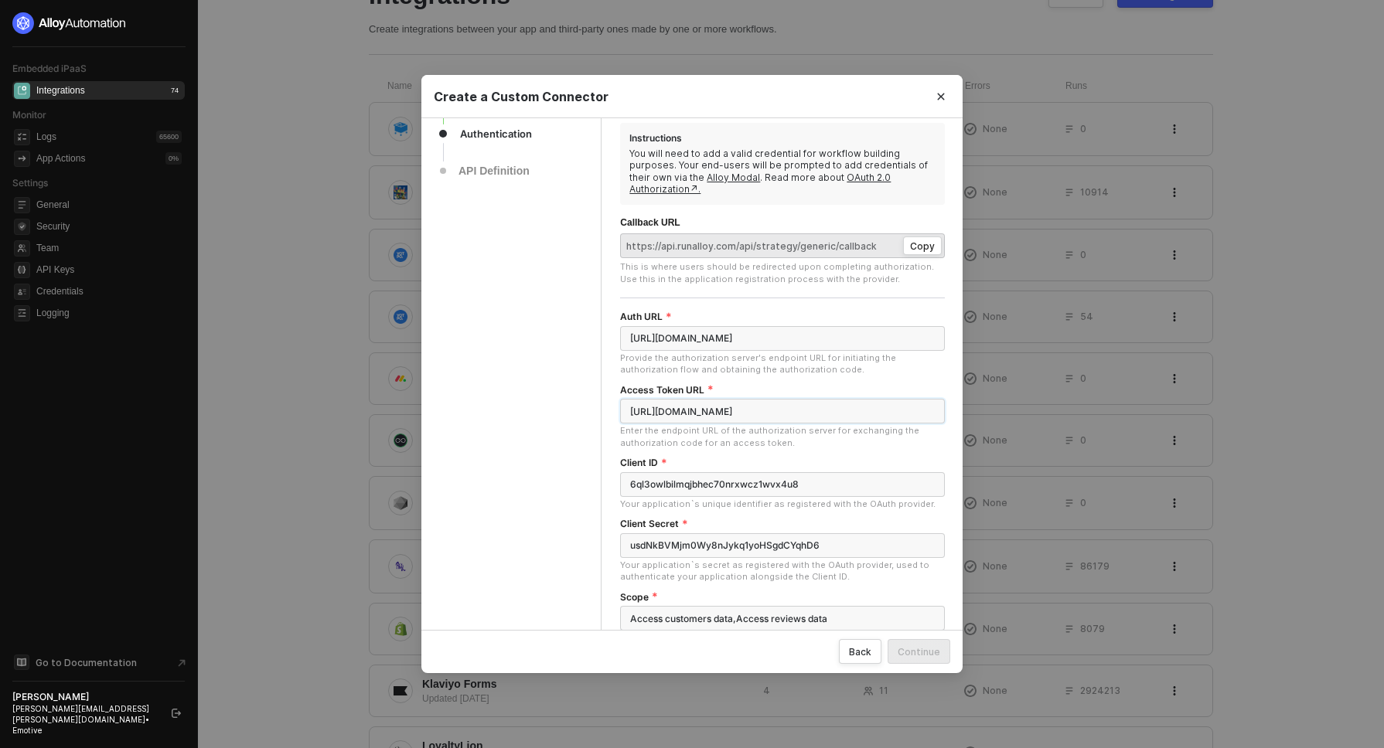
click at [755, 409] on input "https://integrations-center.yotpo.com/app/#/install/applications/" at bounding box center [782, 411] width 325 height 25
paste input "developers.yotpo.com/v2/oauth2/token"
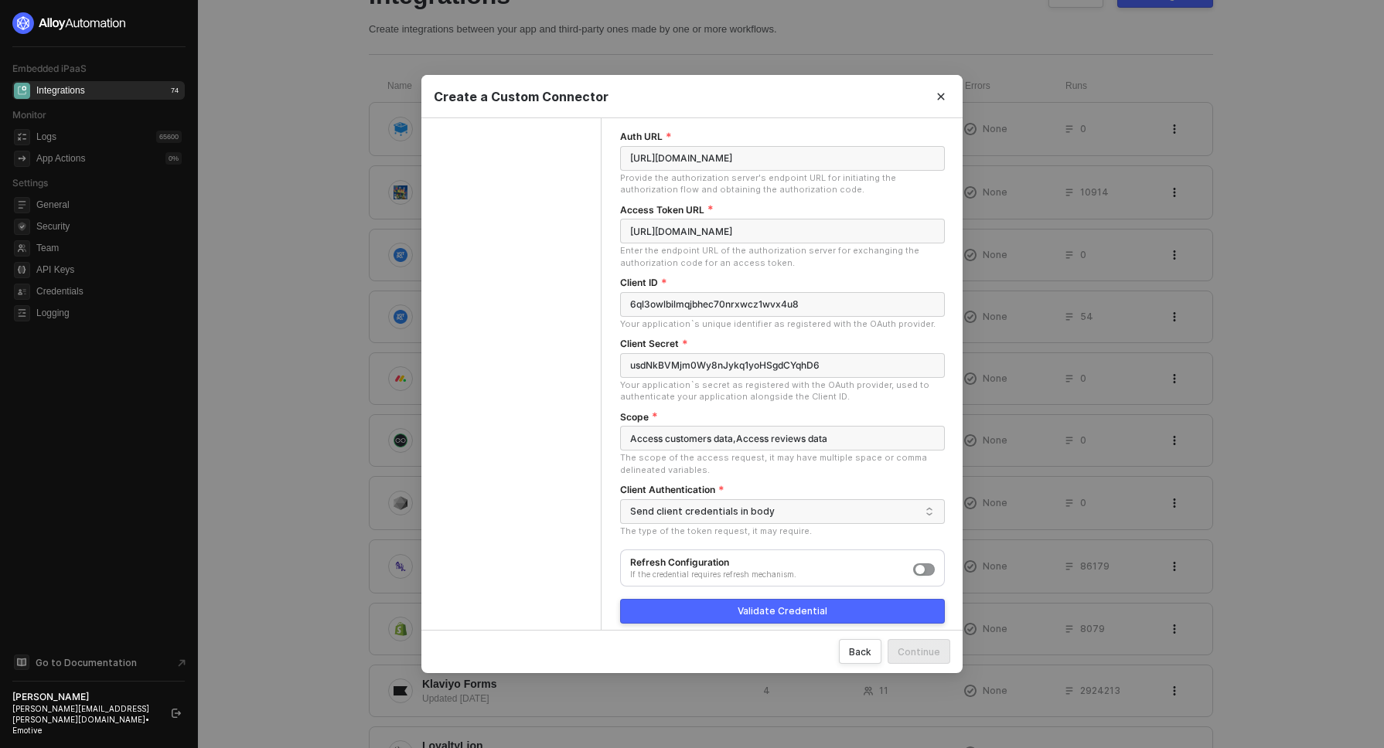
click at [770, 605] on div "Validate Credential" at bounding box center [783, 611] width 90 height 12
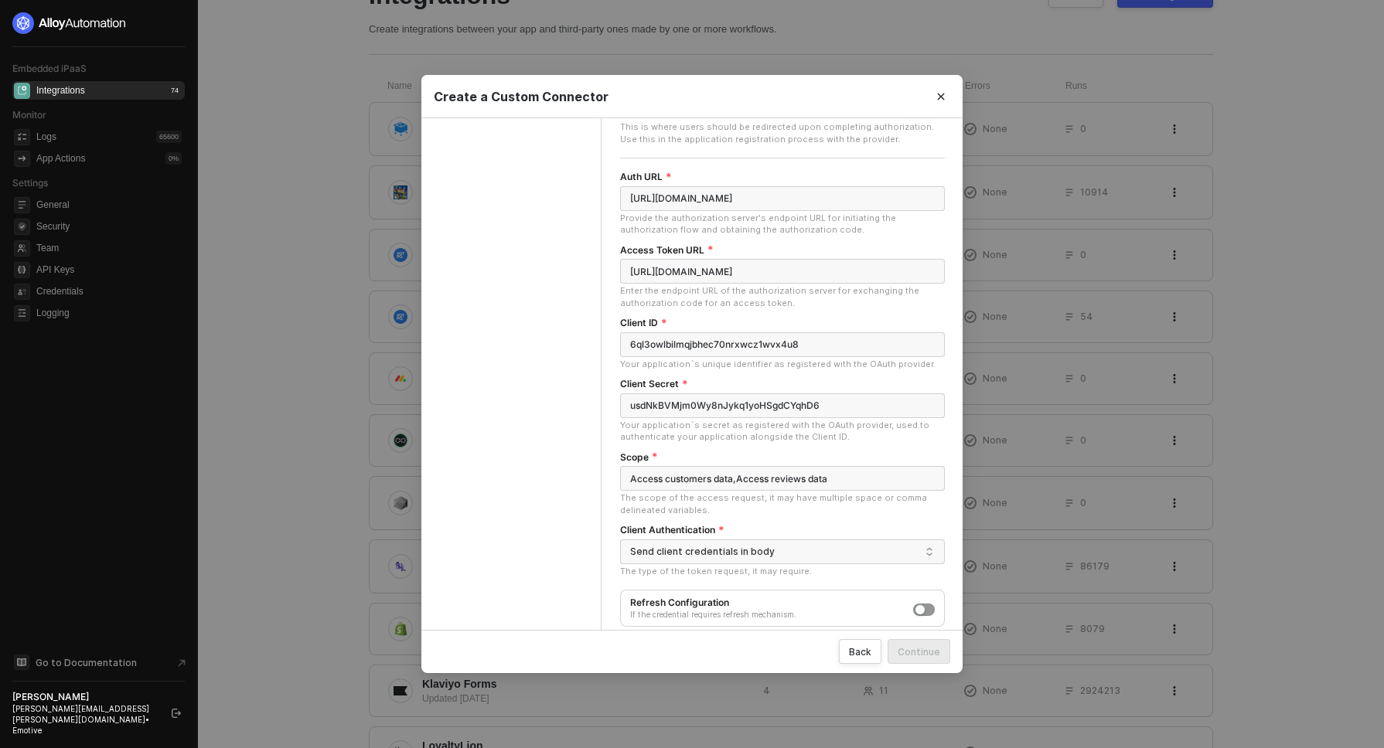
scroll to position [0, 0]
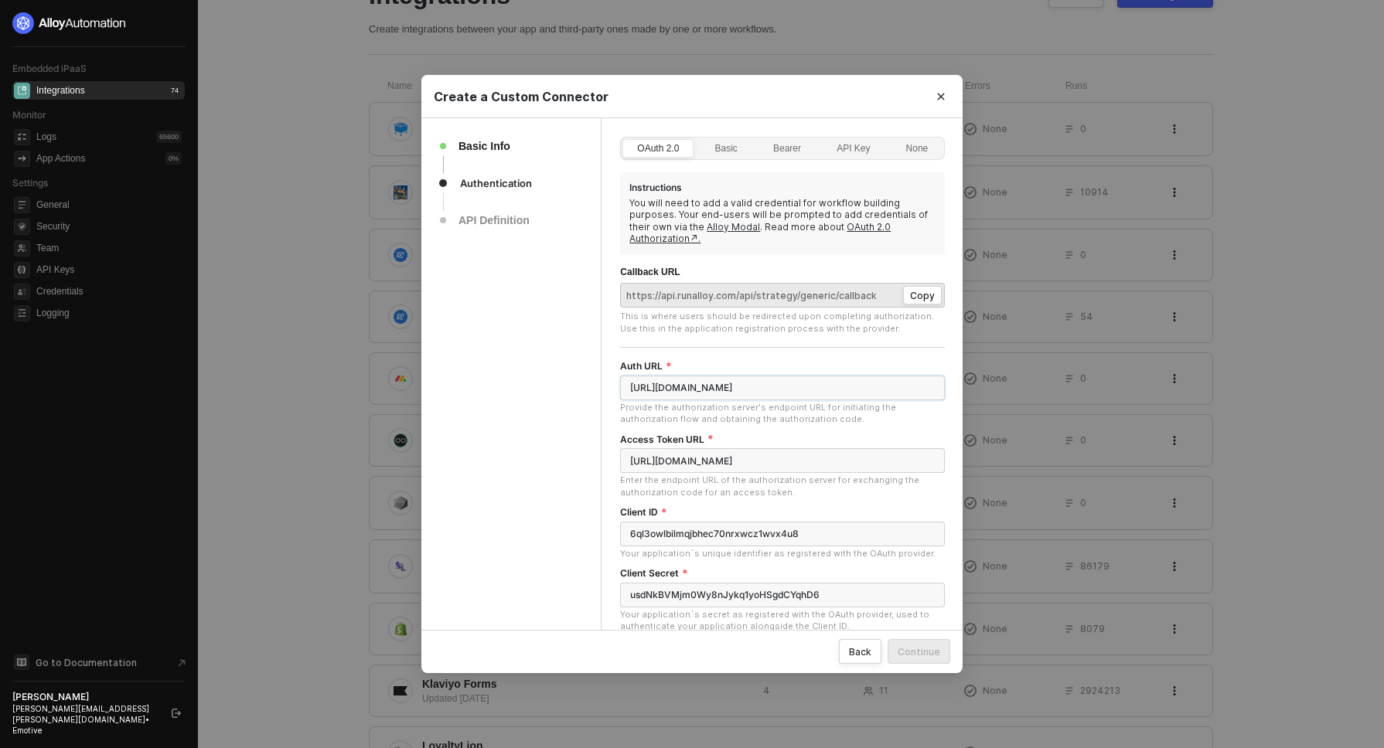
click at [827, 377] on input "https://integrations-center.yotpo.com/app/#/install/applications/" at bounding box center [782, 388] width 325 height 25
drag, startPoint x: 821, startPoint y: 377, endPoint x: 832, endPoint y: 377, distance: 10.8
click at [832, 377] on input "https://integrations-center.yotpo.com/app/#/install/applications/" at bounding box center [782, 388] width 325 height 25
click at [892, 376] on input "https://integrations-center.yotpo.com/app/#/install/applications/" at bounding box center [782, 388] width 325 height 25
click at [747, 376] on input "https://integrations-center.yotpo.com/app/#/install/applications/" at bounding box center [782, 388] width 325 height 25
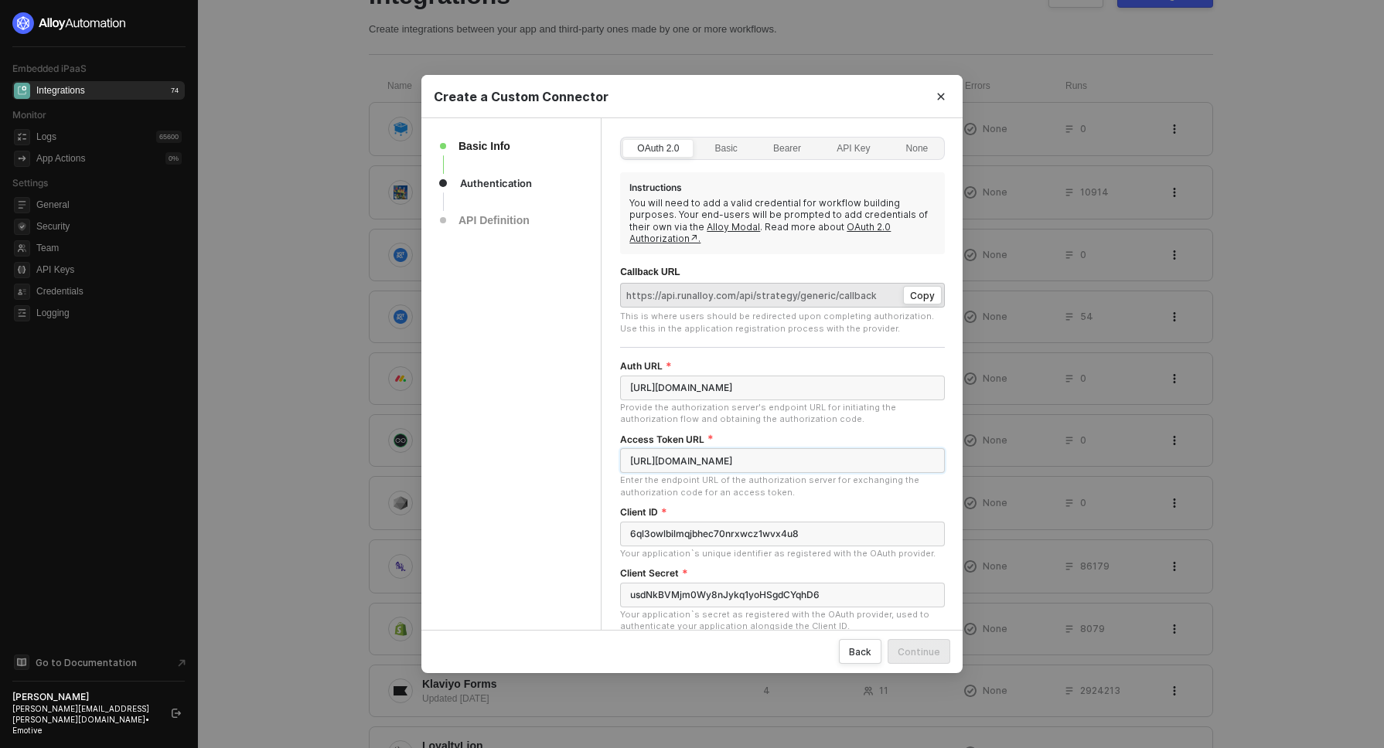
click at [724, 454] on input "https://developers.yotpo.com/v2/oauth2/token" at bounding box center [782, 460] width 325 height 25
paste input "integrations-center.yotpo.com/app/#/install/applications/6ql3owlbilmqjbhec70nrx…"
type input "https://integrations-center.yotpo.com/app/#/install/applications/6ql3owlbilmqjb…"
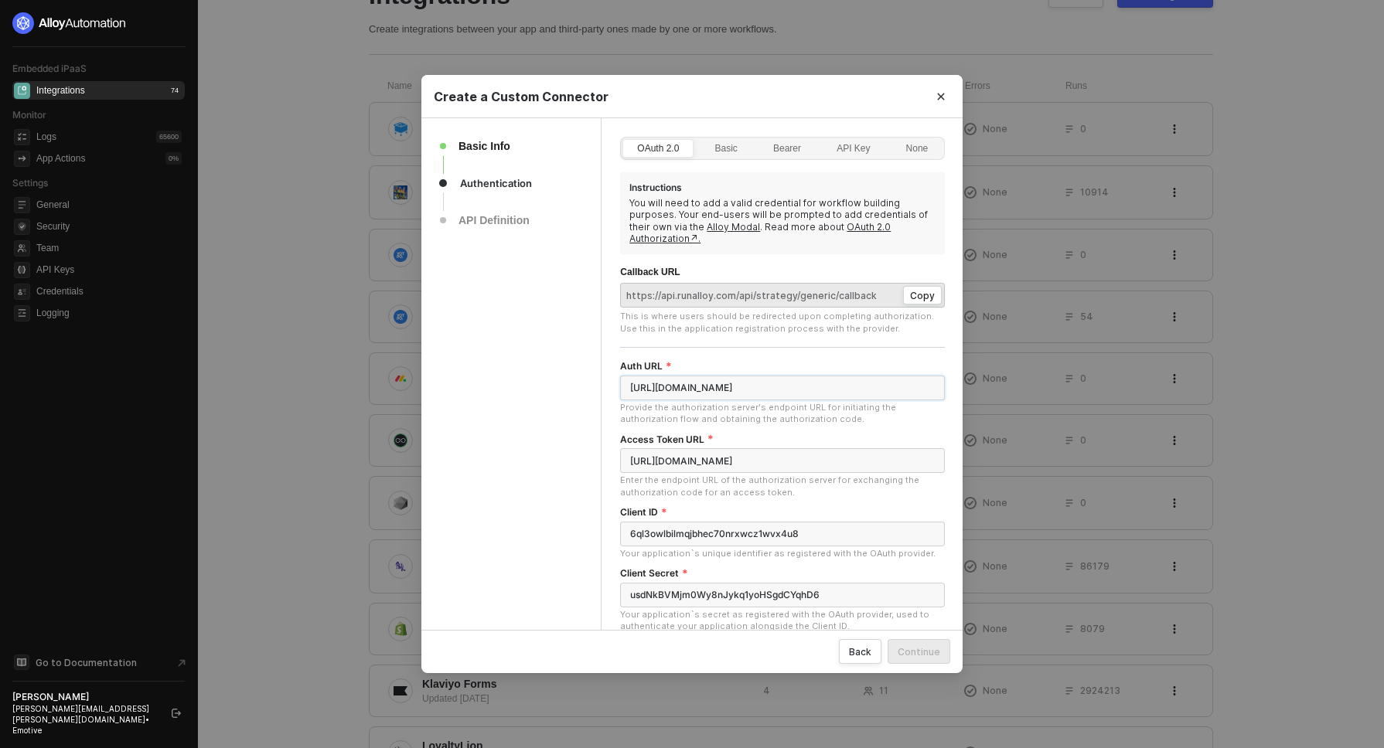
click at [752, 376] on input "https://integrations-center.yotpo.com/app/#/install/applications/" at bounding box center [782, 388] width 325 height 25
paste input "6ql3owlbilmqjbhec70nrxwcz1wvx4u8"
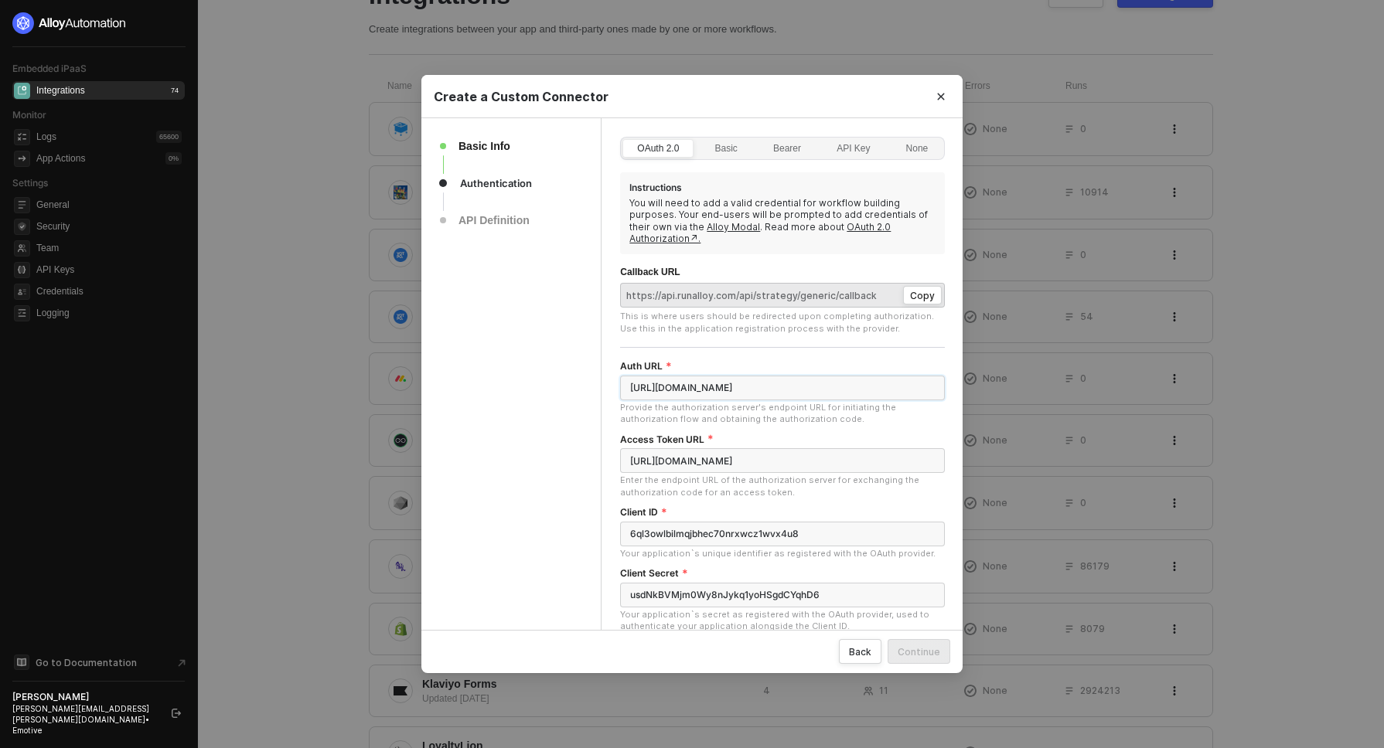
type input "https://integrations-center.yotpo.com/app/#/install/applications/6ql3owlbilmqjb…"
click at [714, 455] on input "https://integrations-center.yotpo.com/app/#/install/applications/6ql3owlbilmqjb…" at bounding box center [782, 460] width 325 height 25
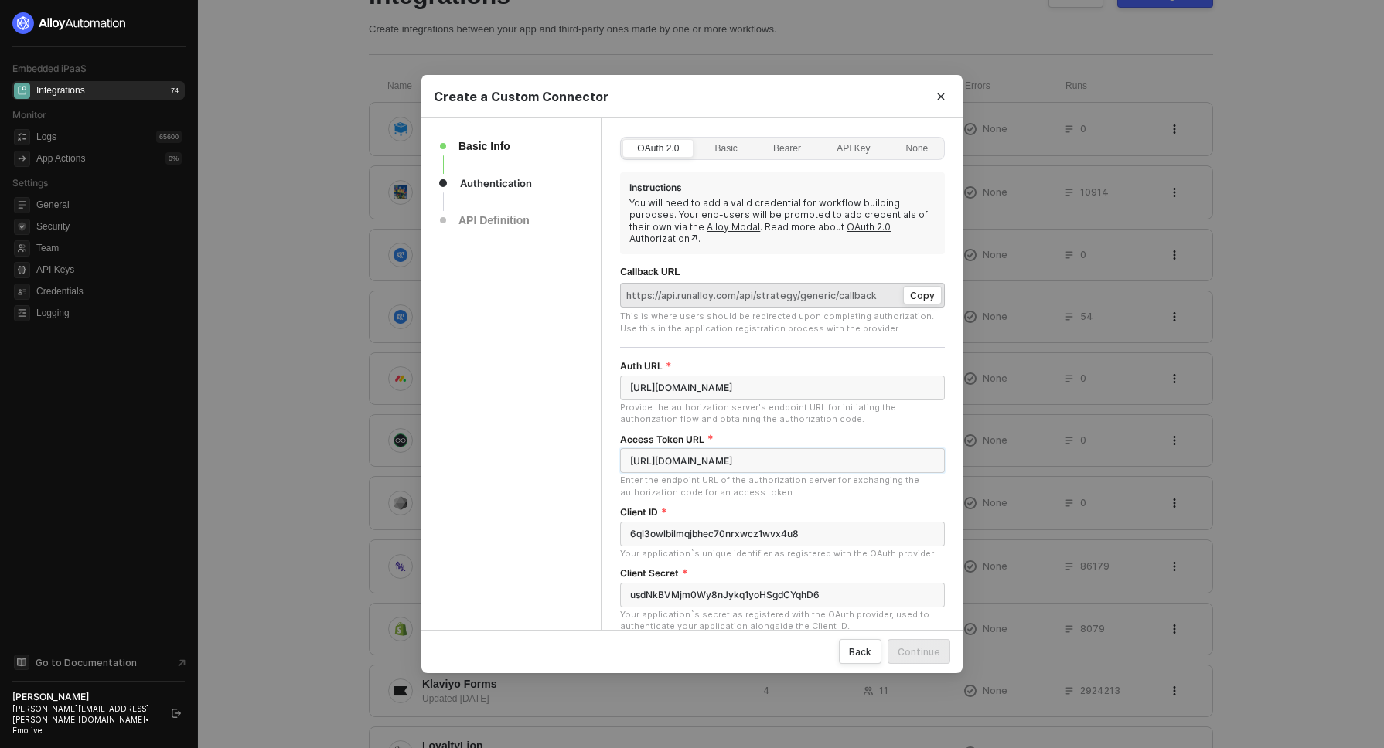
paste input "developers.yotpo.com/v2/oauth2/token"
type input "https://developers.yotpo.com/v2/oauth2/token"
click at [544, 481] on div "Basic Info Authentication API Definition" at bounding box center [511, 495] width 180 height 754
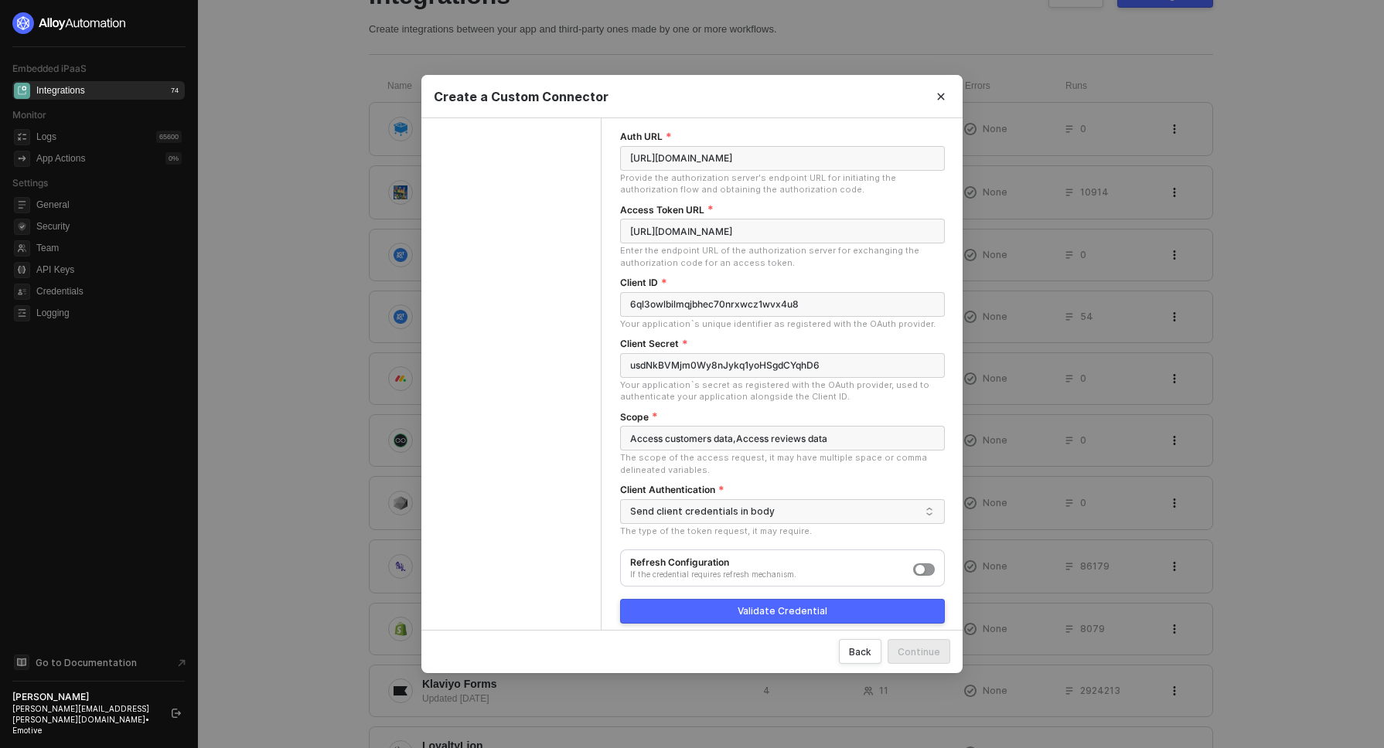
click at [784, 605] on div "Validate Credential" at bounding box center [783, 611] width 90 height 12
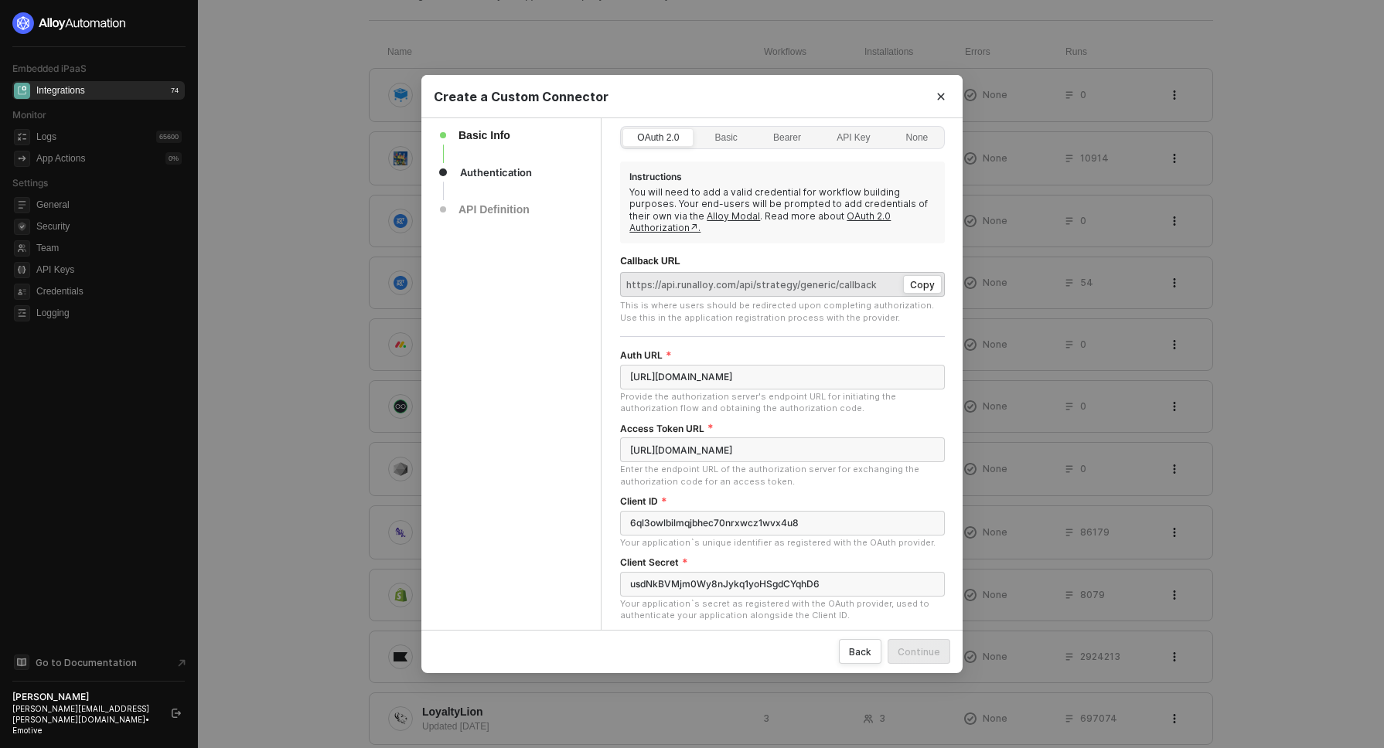
scroll to position [0, 0]
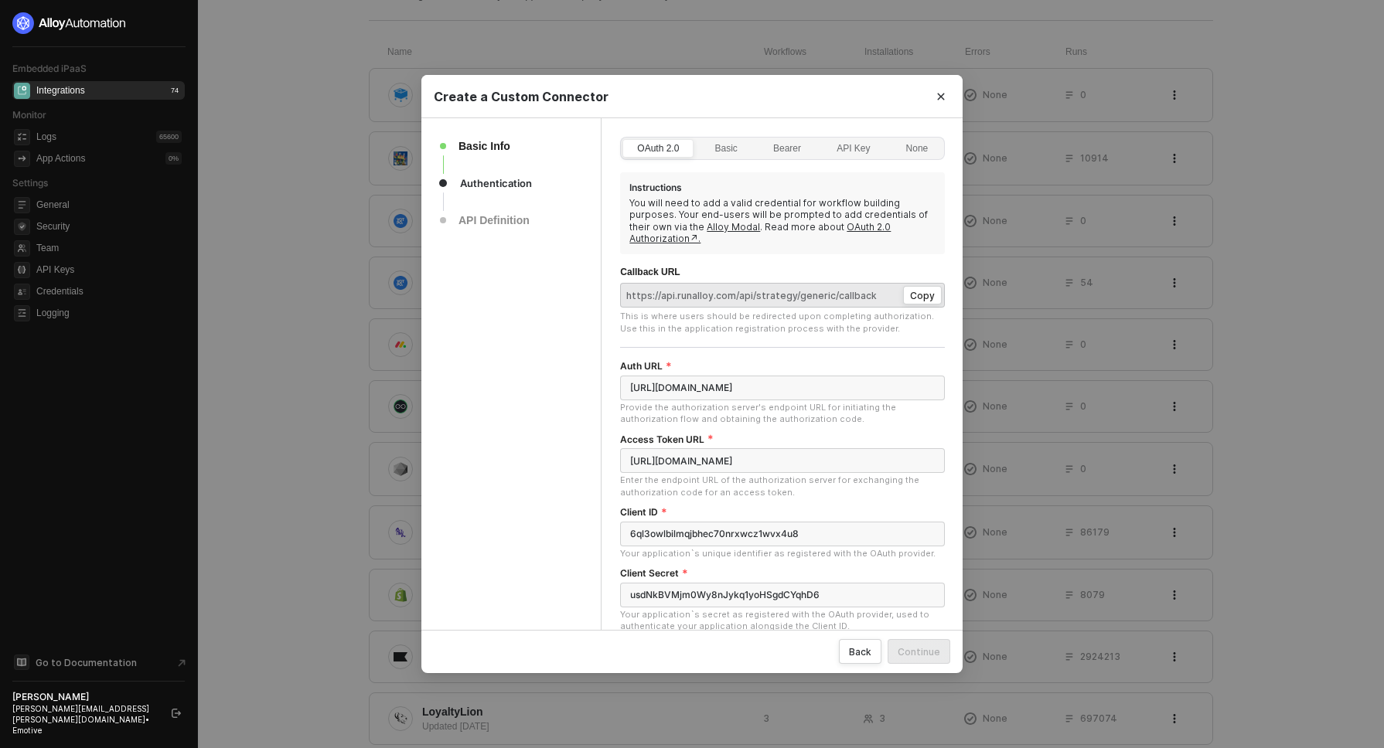
click at [560, 405] on div "Basic Info Authentication API Definition" at bounding box center [511, 495] width 180 height 754
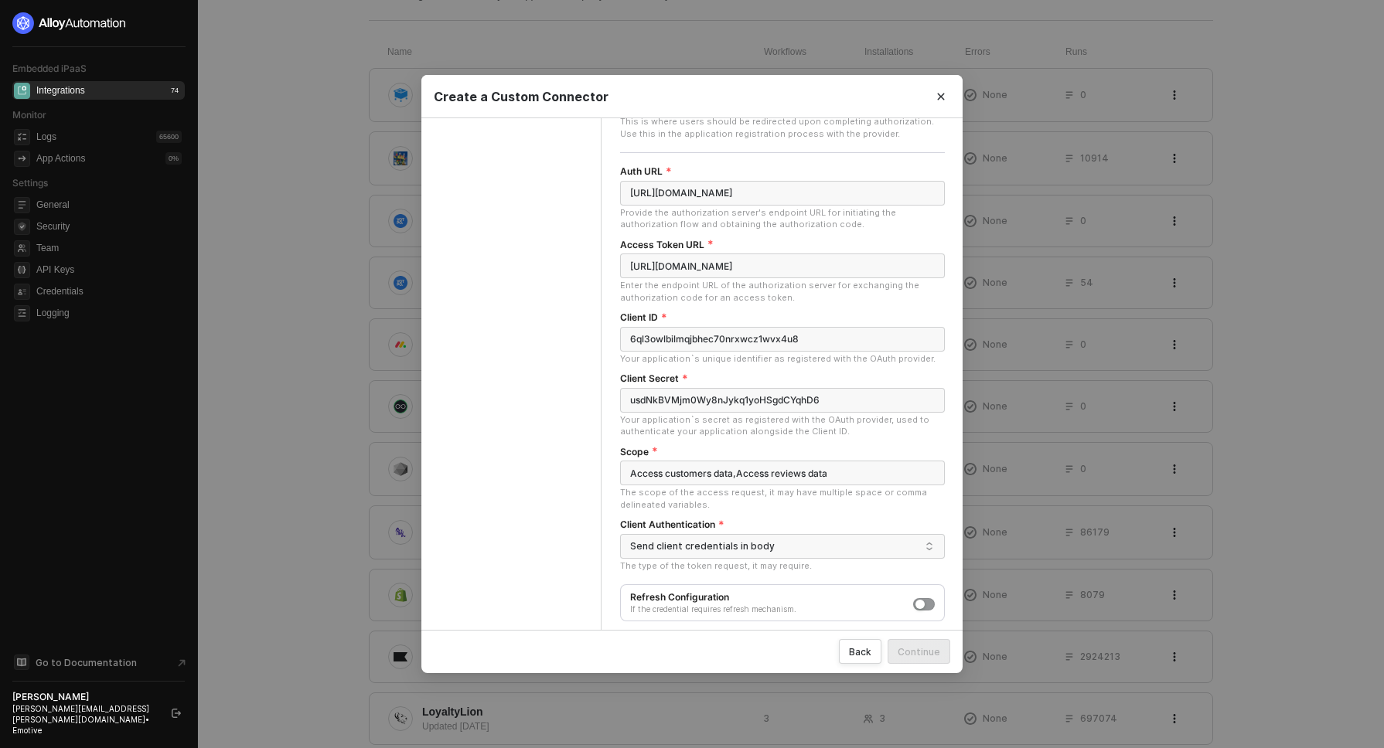
scroll to position [230, 0]
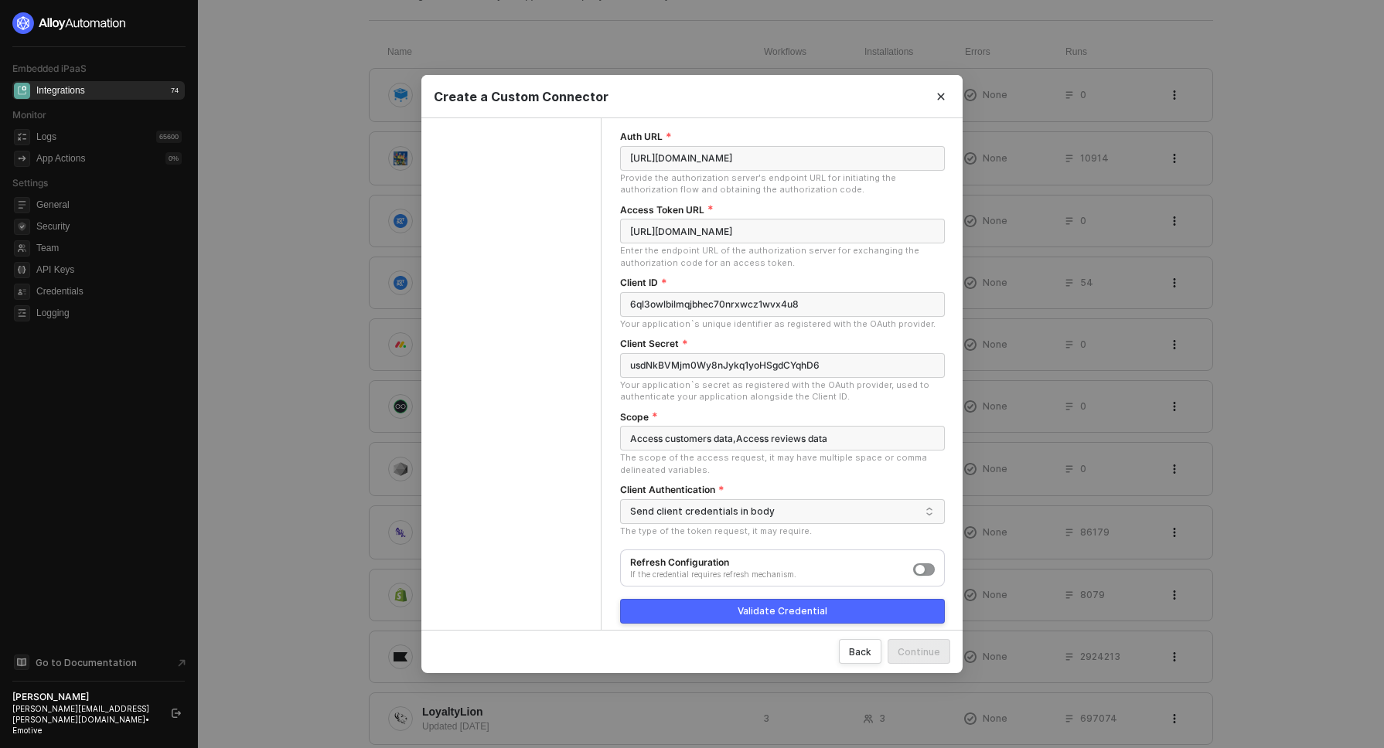
click at [736, 601] on button "Validate Credential" at bounding box center [782, 611] width 325 height 25
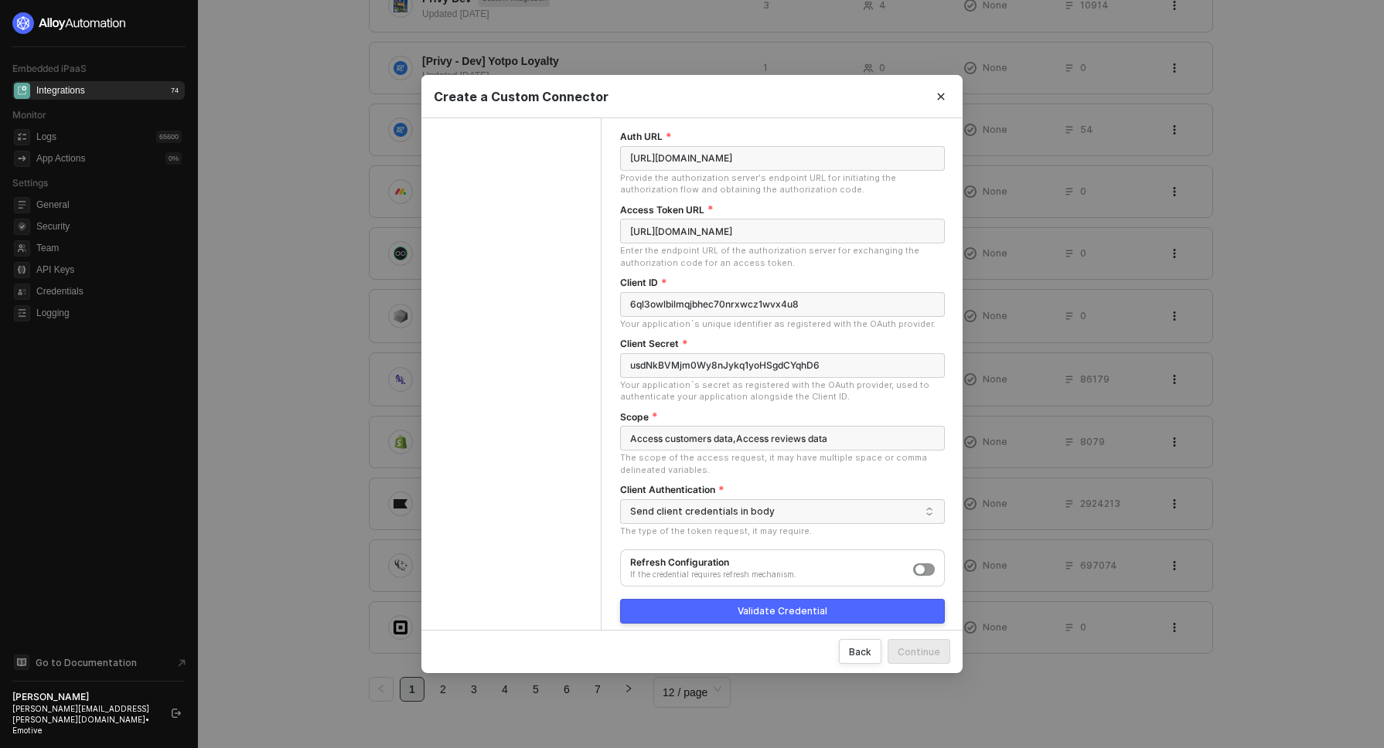
click at [561, 321] on div "Basic Info Authentication API Definition" at bounding box center [511, 266] width 180 height 754
click at [573, 472] on div "Basic Info Authentication API Definition" at bounding box center [511, 266] width 180 height 754
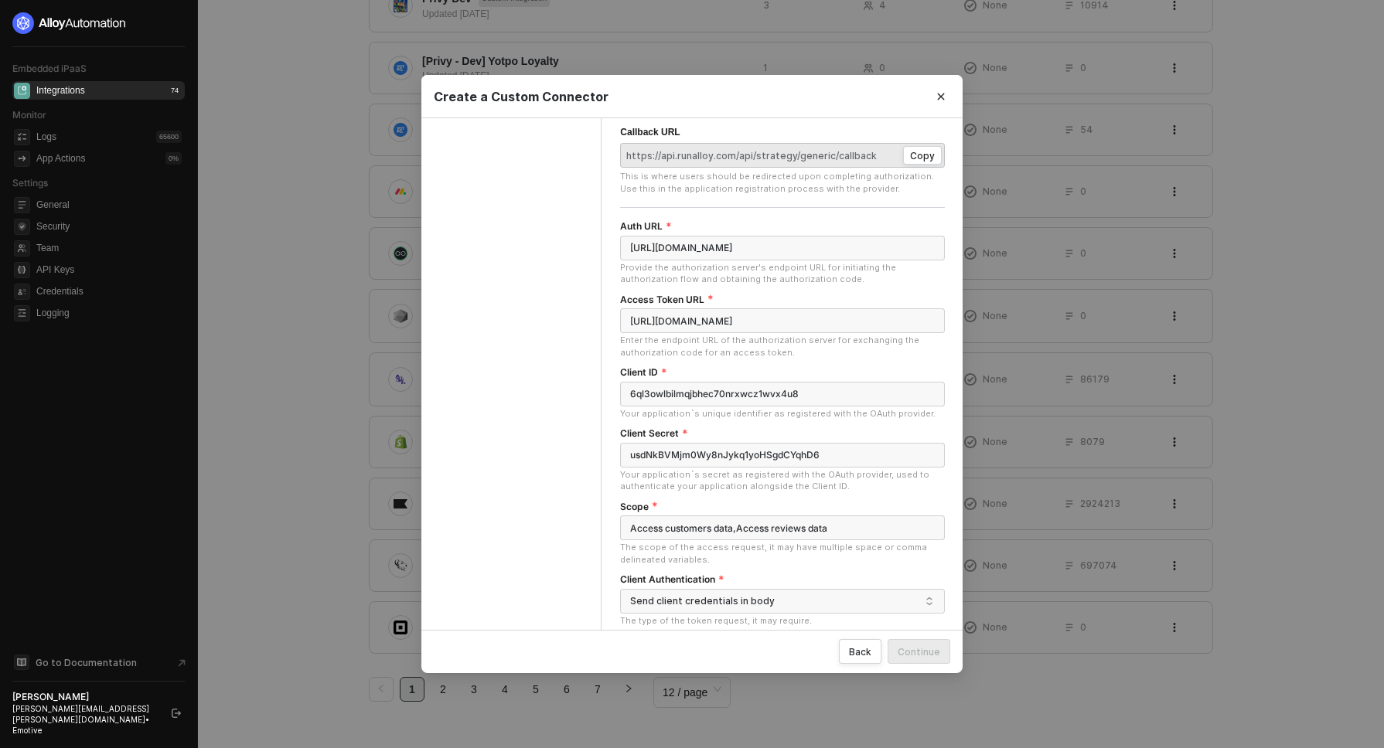
scroll to position [0, 0]
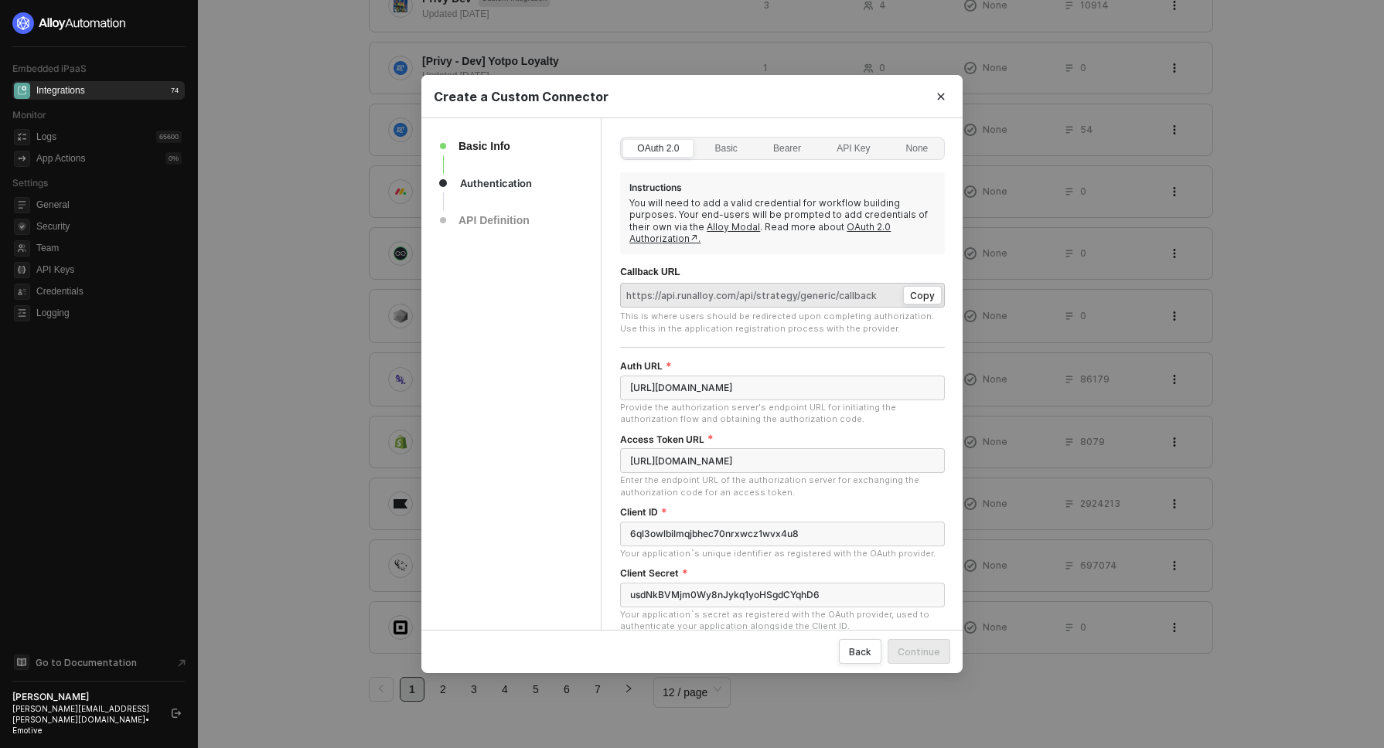
click at [879, 318] on div "This is where users should be redirected upon completing authorization. Use thi…" at bounding box center [782, 323] width 325 height 24
click at [924, 289] on div "Copy" at bounding box center [922, 295] width 25 height 13
click at [926, 289] on div "Copy" at bounding box center [922, 295] width 25 height 13
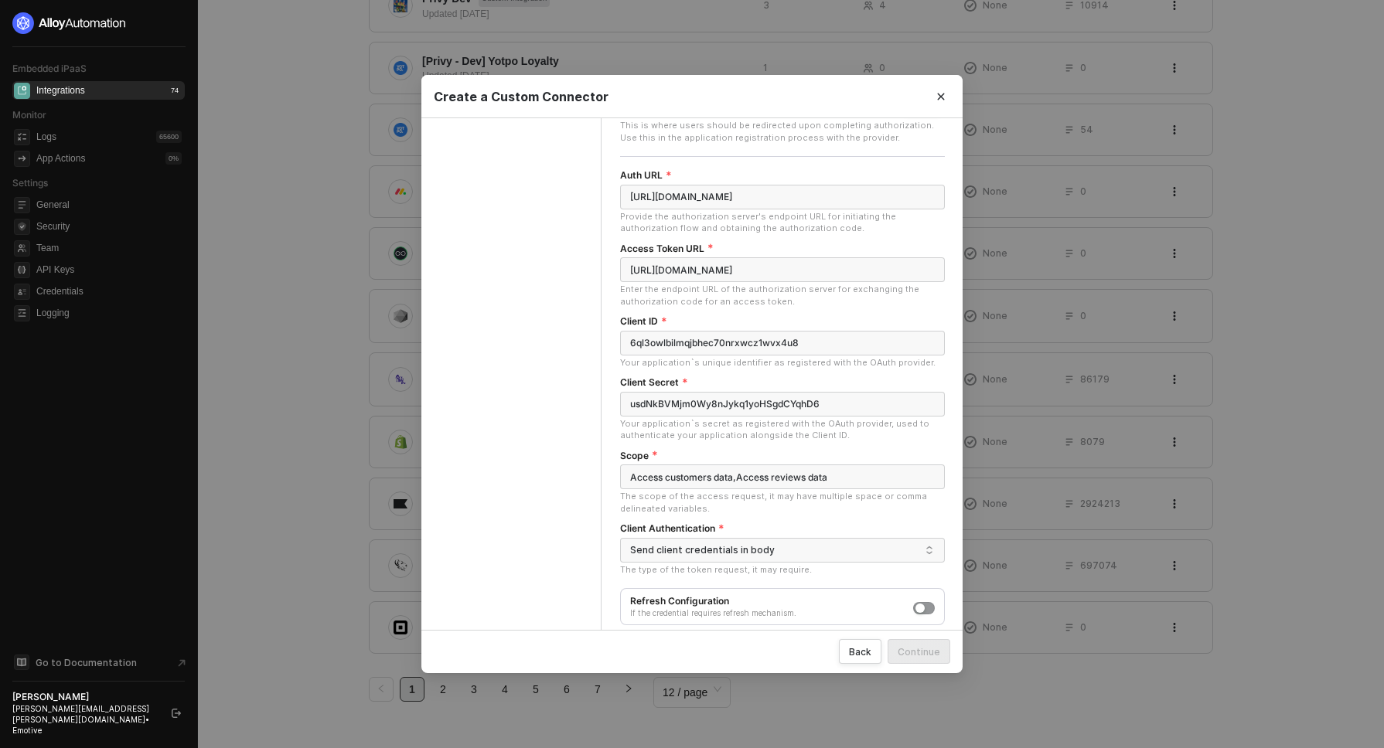
scroll to position [230, 0]
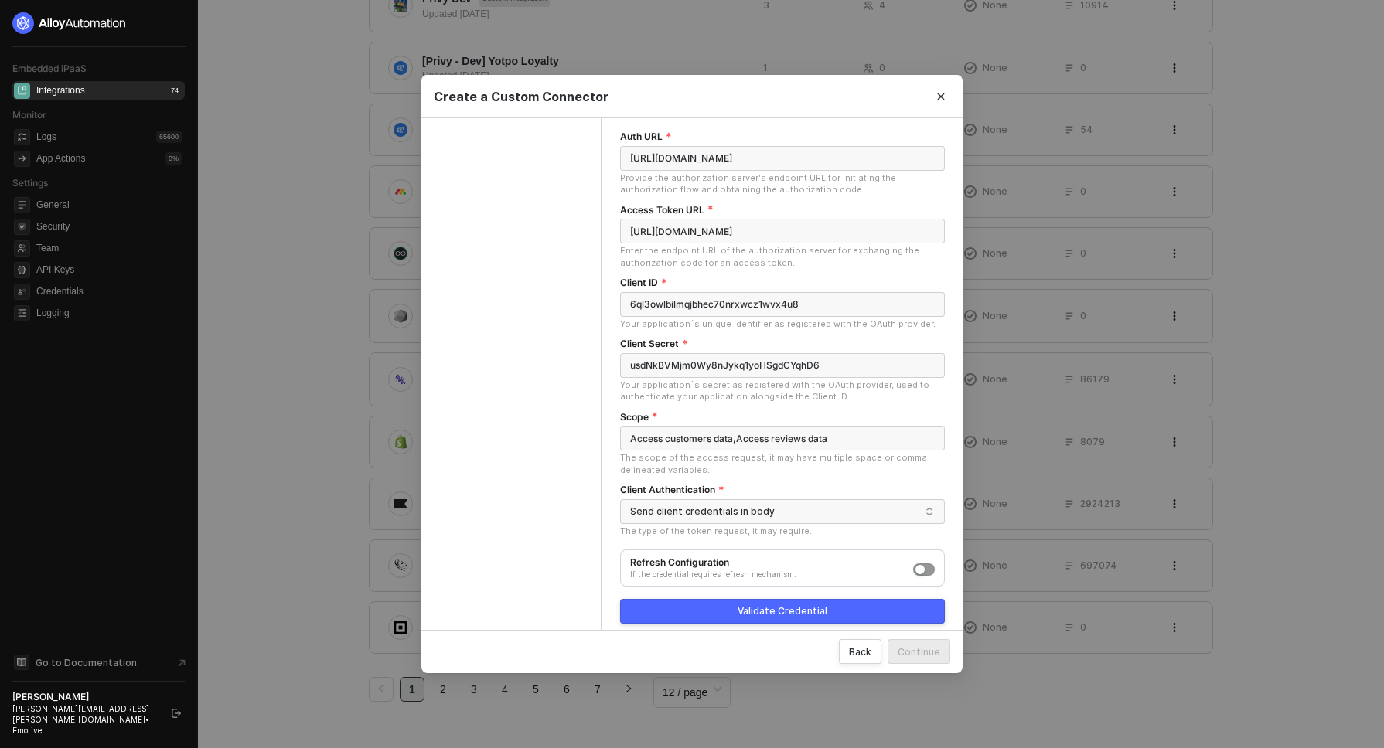
click at [549, 582] on div "Basic Info Authentication API Definition" at bounding box center [511, 266] width 180 height 754
click at [762, 605] on div "Validate Credential" at bounding box center [783, 611] width 90 height 12
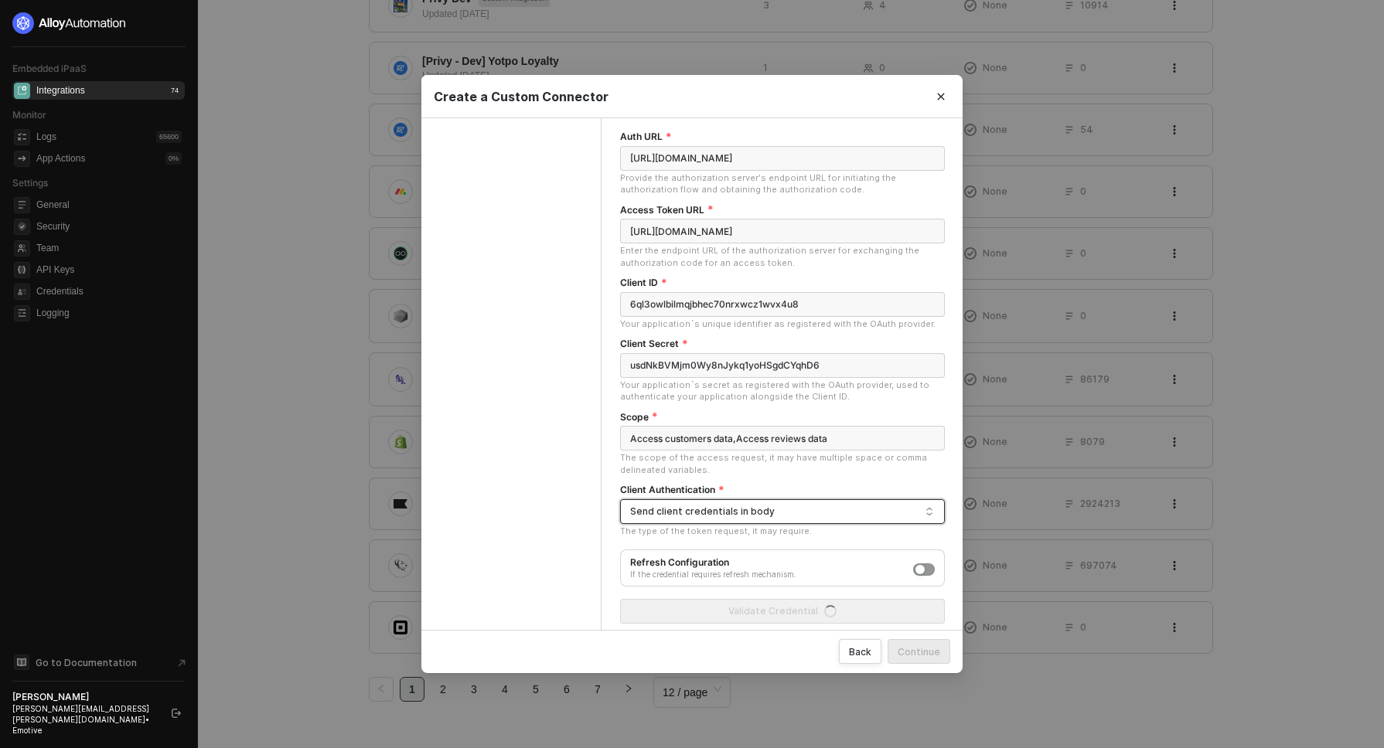
scroll to position [0, 0]
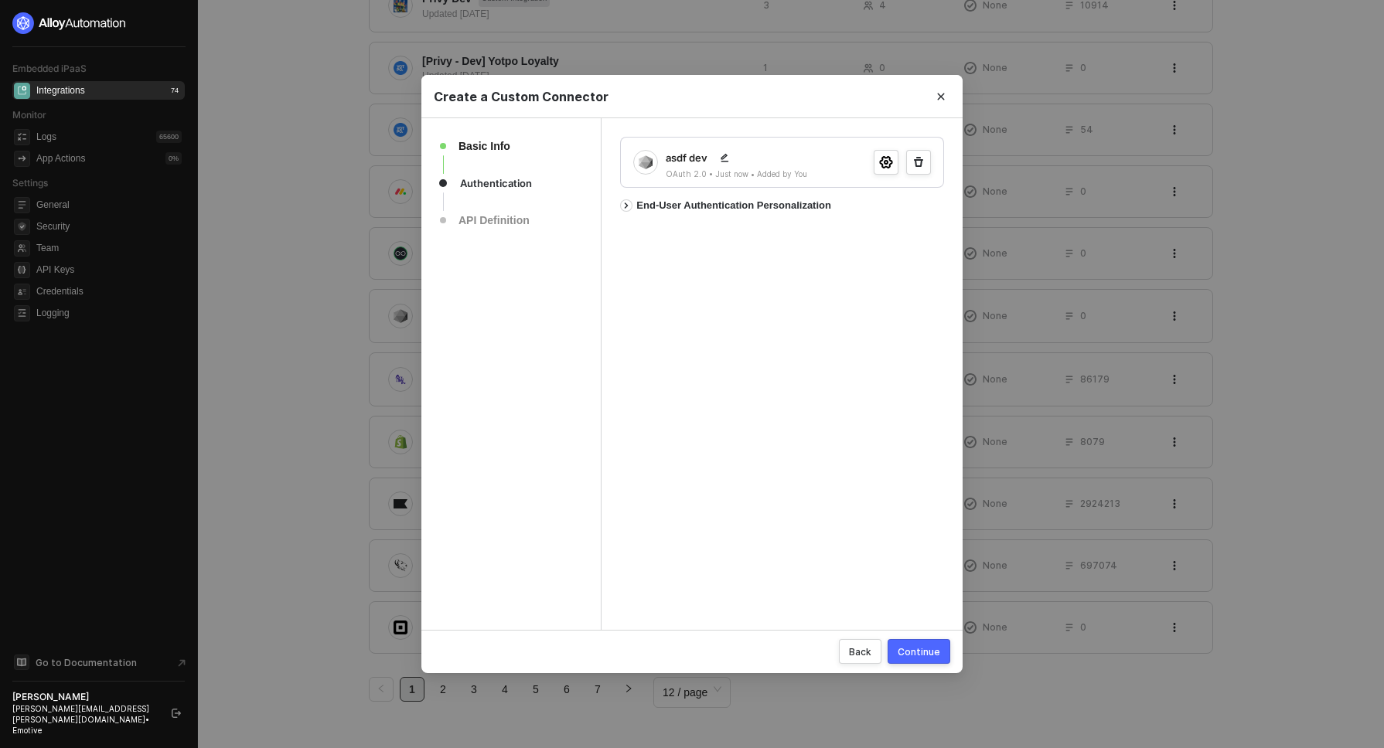
click at [926, 585] on div "asdf dev OAuth 2.0 • Just now • Added by You End-User Authentication Personaliz…" at bounding box center [782, 374] width 324 height 475
click at [626, 205] on icon "icon-arrow-right" at bounding box center [626, 206] width 12 height 6
click at [926, 240] on button "On Off" at bounding box center [923, 240] width 22 height 12
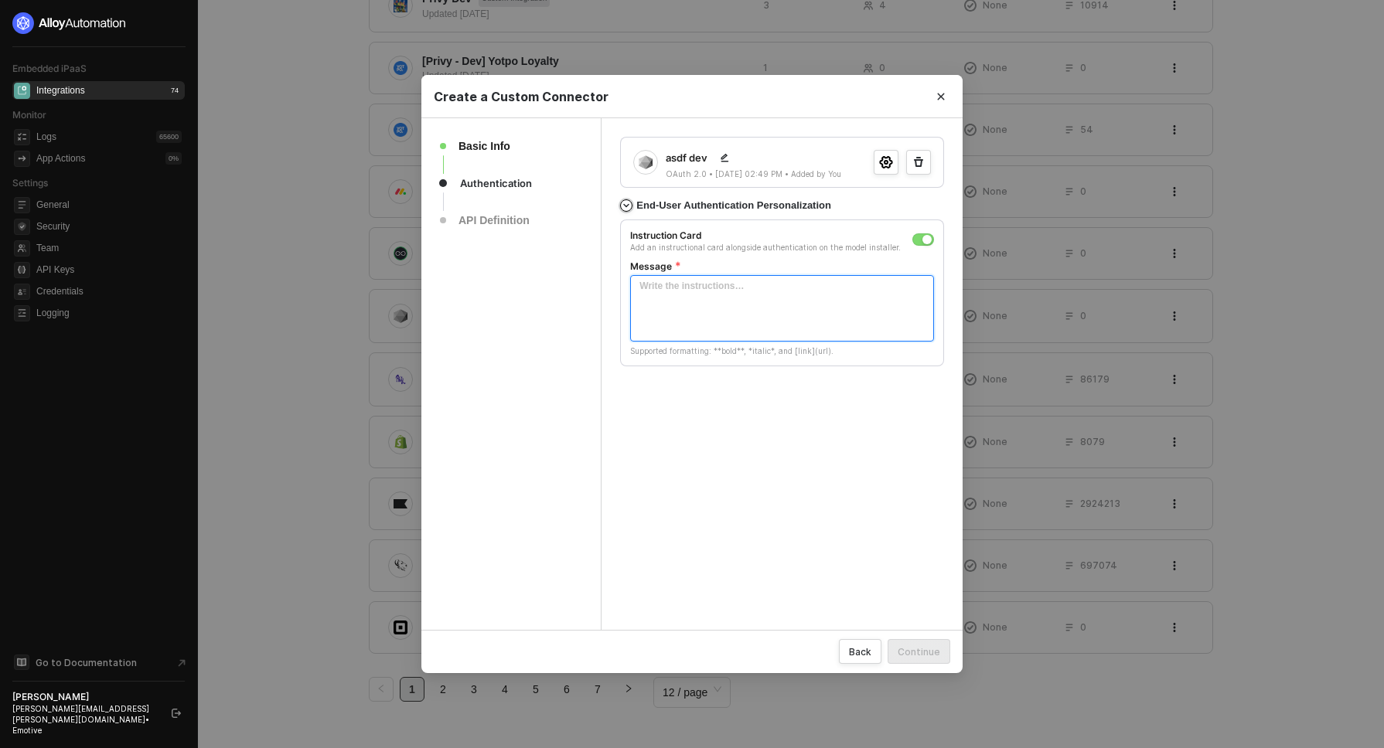
click at [783, 307] on textarea "Message" at bounding box center [782, 308] width 304 height 66
click at [684, 466] on div "asdf dev OAuth 2.0 • 09/23/2025 02:49 PM • Added by You End-User Authentication…" at bounding box center [782, 374] width 324 height 475
click at [929, 238] on div "button" at bounding box center [926, 239] width 9 height 9
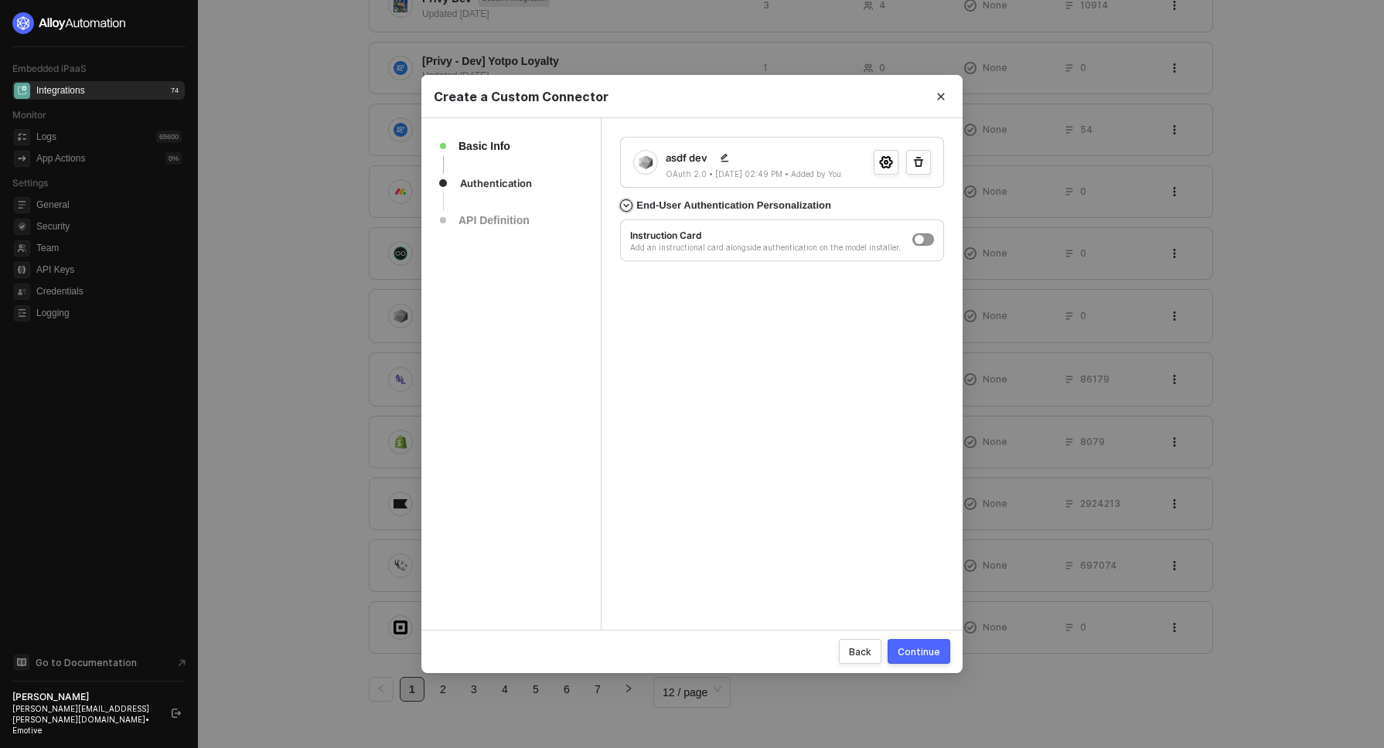
click at [643, 309] on div "asdf dev OAuth 2.0 • 09/23/2025 02:49 PM • Added by You End-User Authentication…" at bounding box center [782, 374] width 324 height 475
click at [922, 648] on div "Continue" at bounding box center [919, 652] width 43 height 13
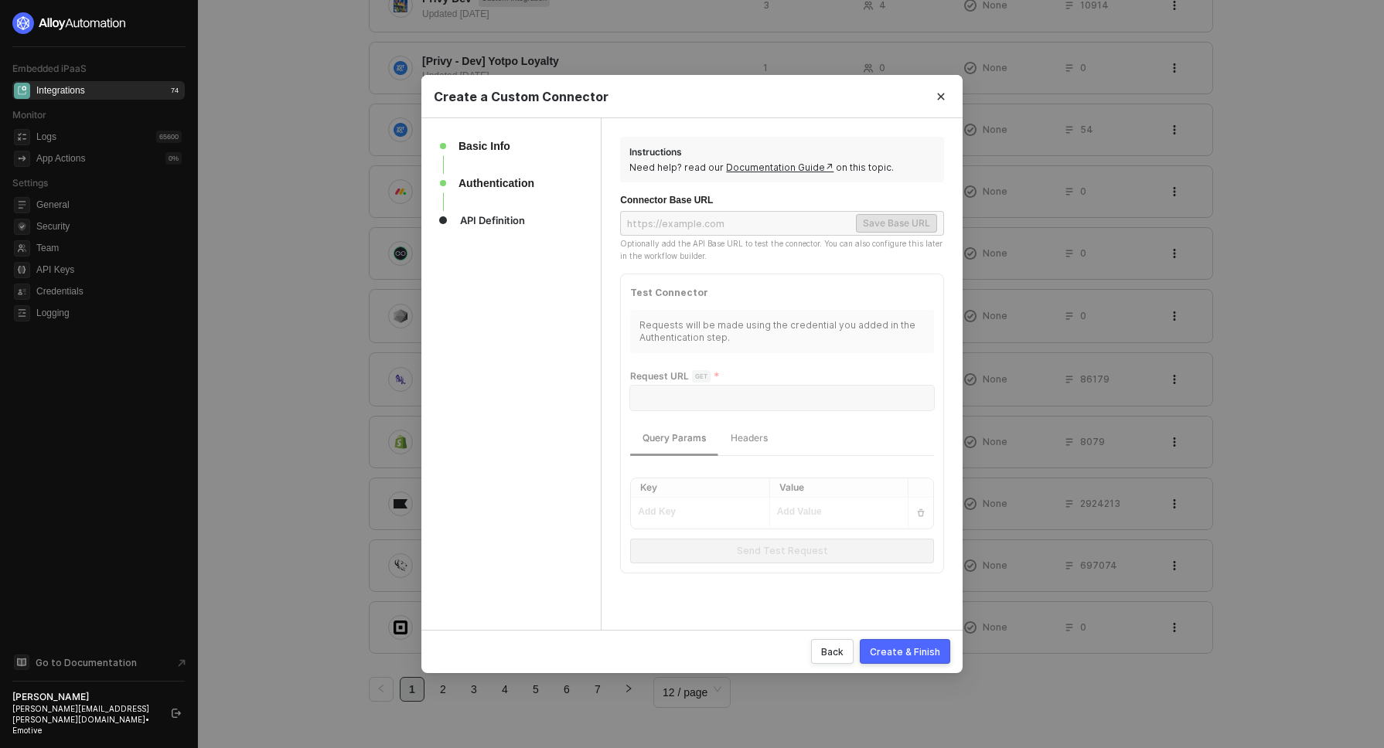
click at [818, 421] on div "Query Params Headers" at bounding box center [782, 438] width 304 height 37
click at [832, 602] on div "Instructions Need help? read our Documentation Guide↗ on this topic. Connector …" at bounding box center [782, 374] width 324 height 475
click at [909, 653] on div "Create & Finish" at bounding box center [905, 652] width 70 height 13
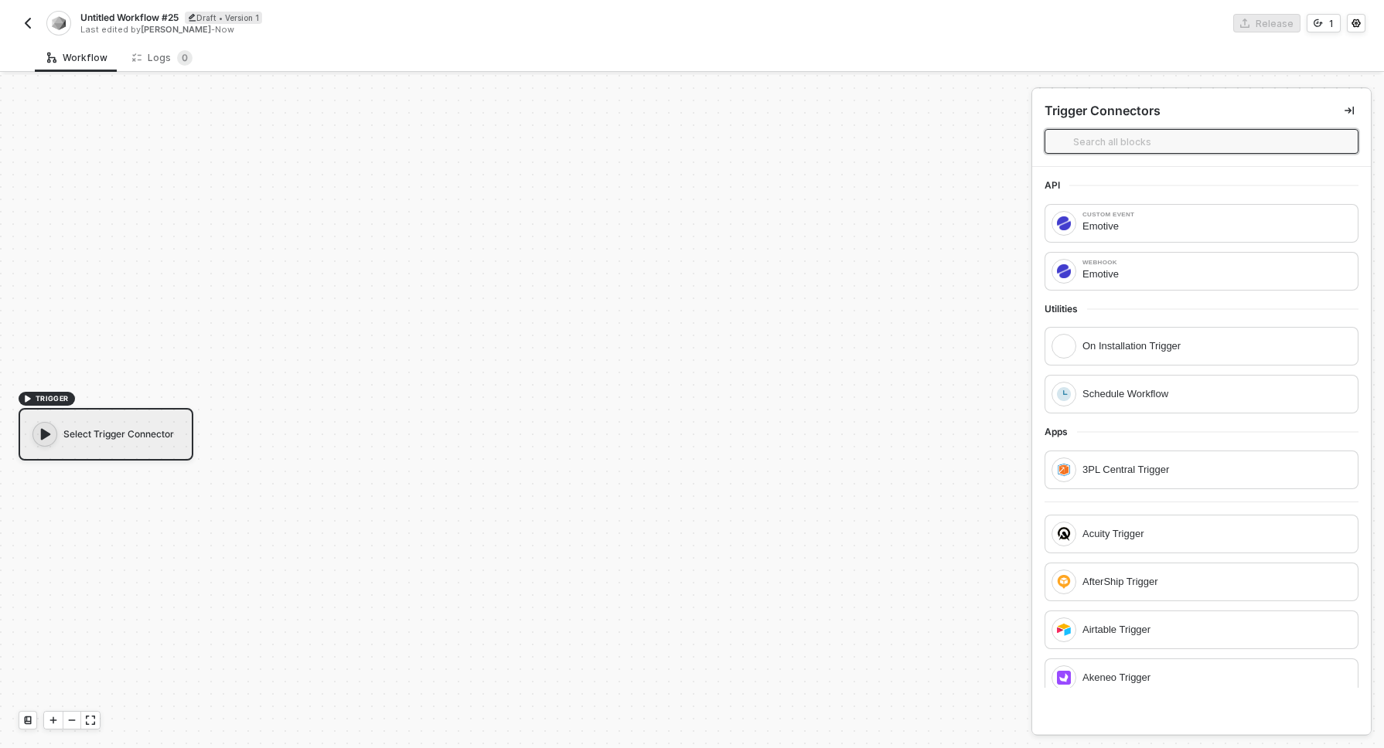
scroll to position [29, 0]
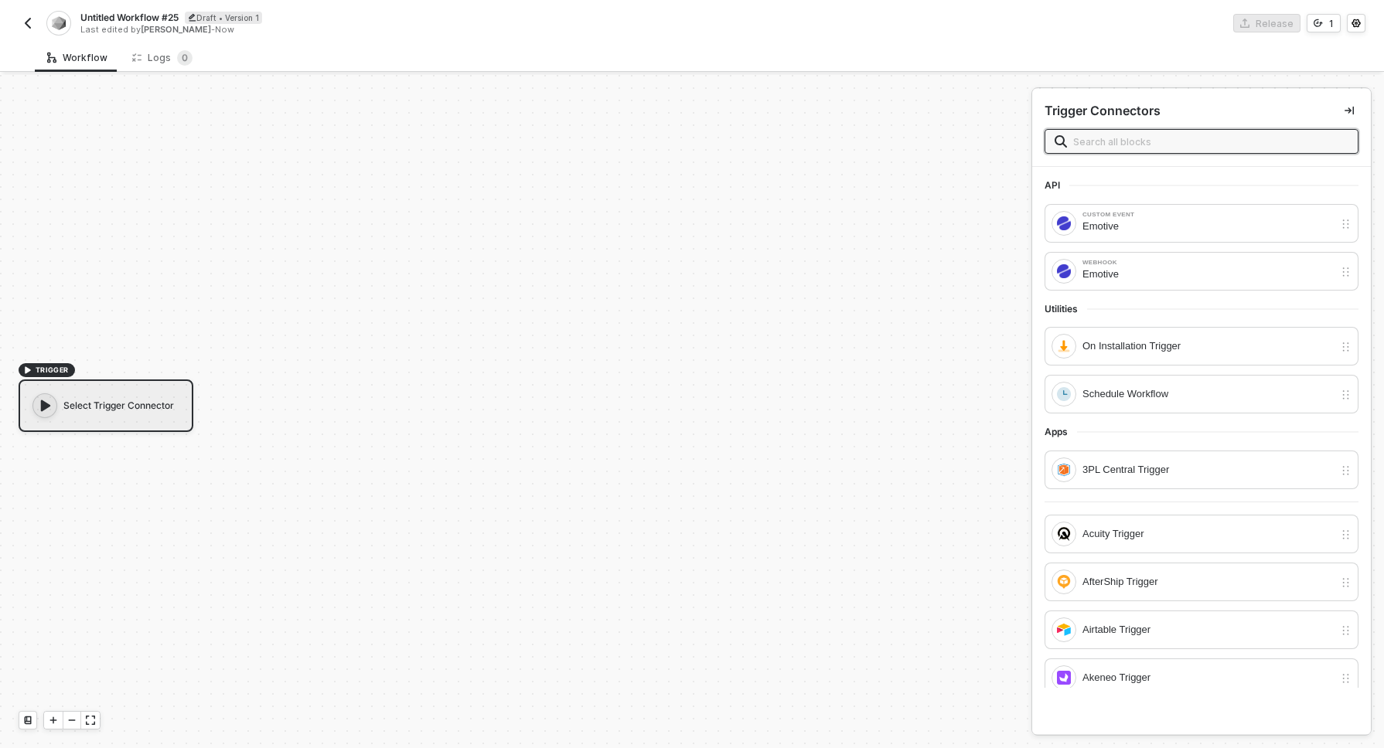
click at [1207, 143] on input "text" at bounding box center [1210, 141] width 275 height 17
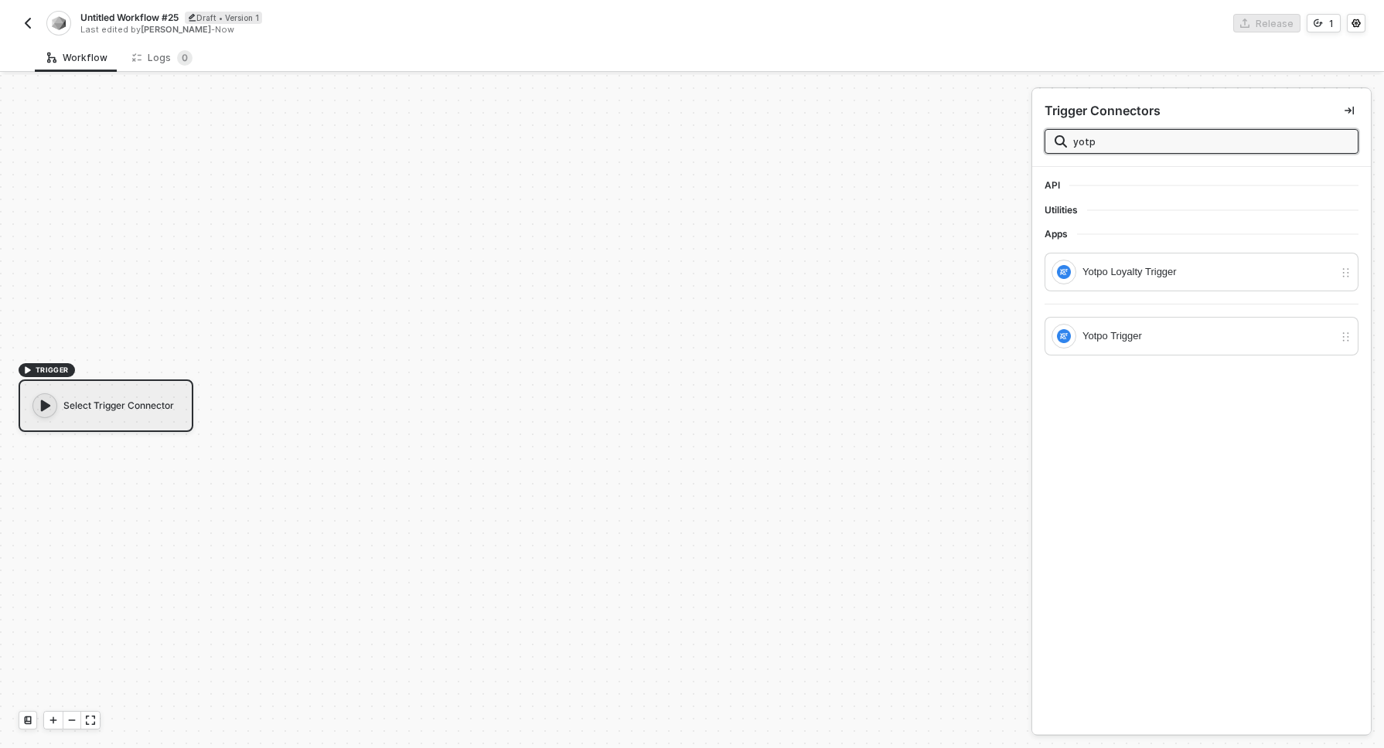
type input "yotpo"
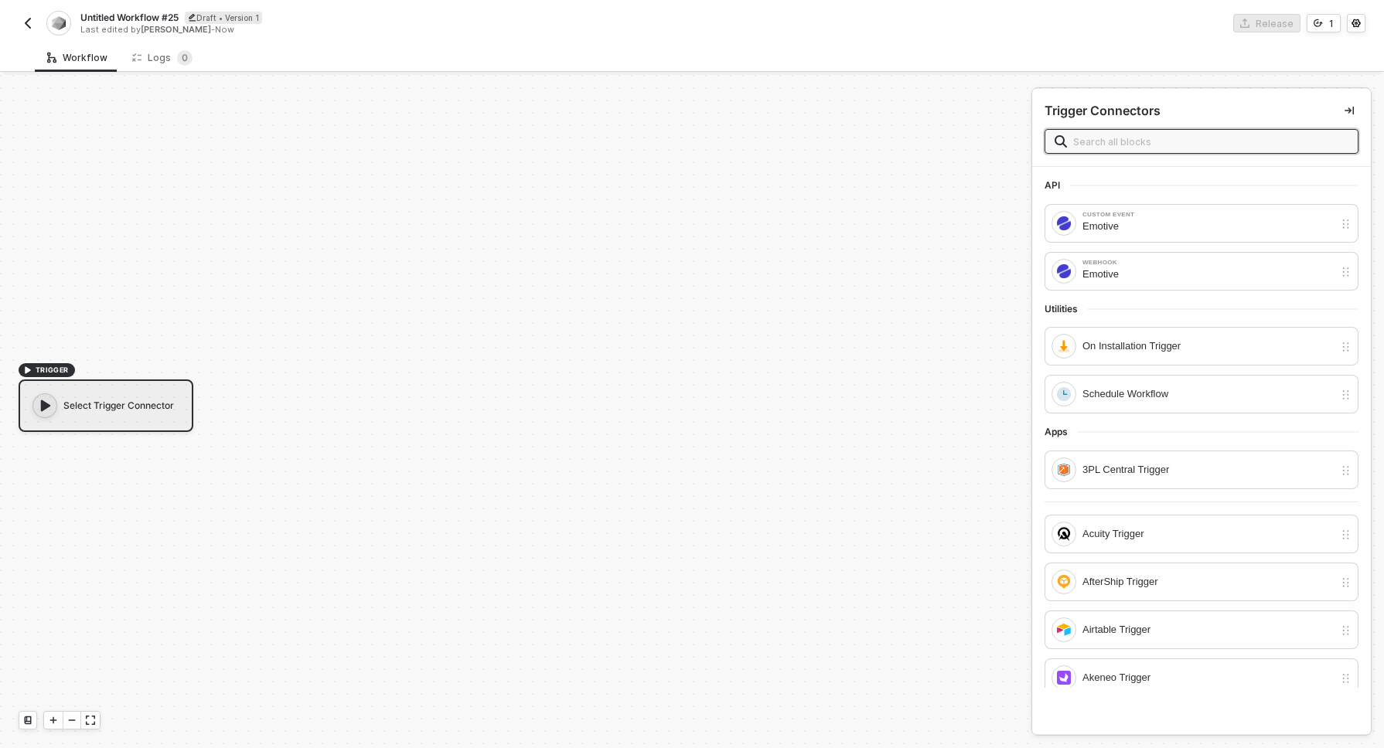
click at [1097, 143] on input "text" at bounding box center [1210, 141] width 275 height 17
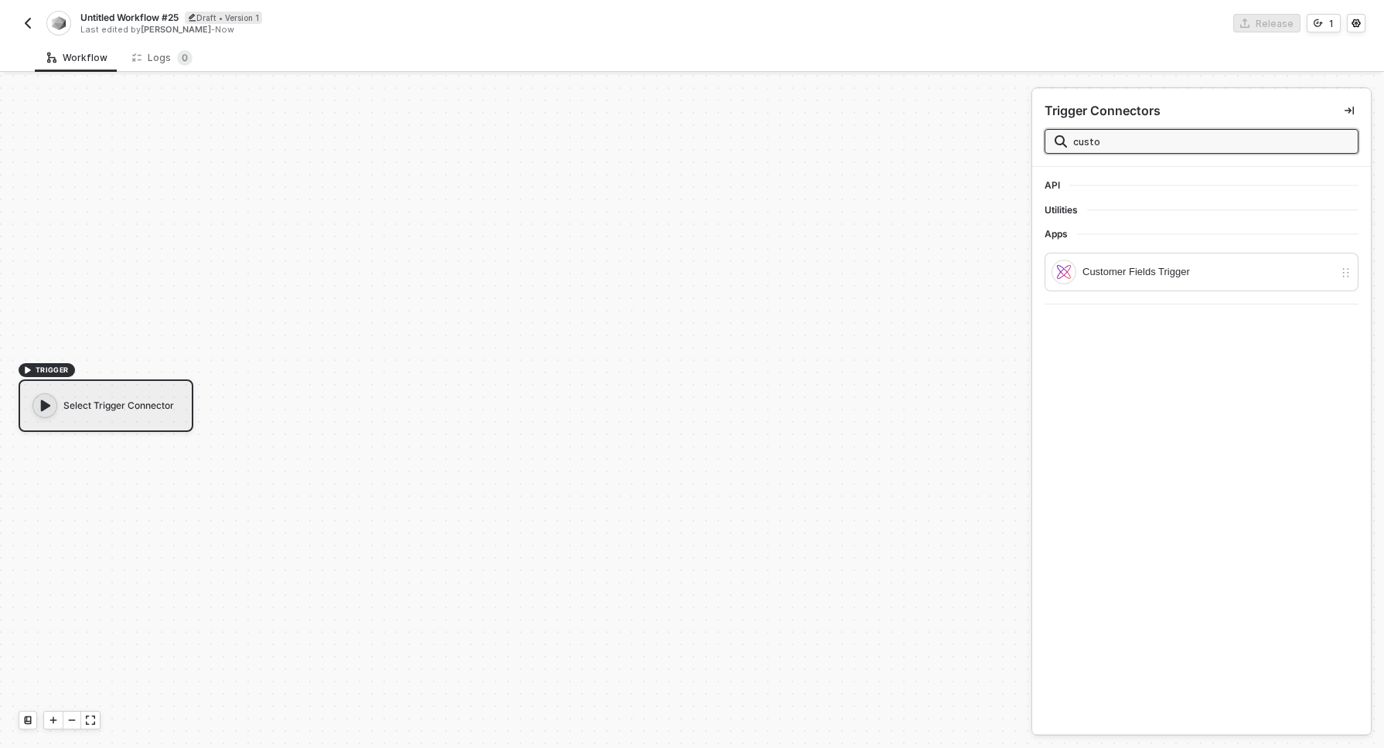
type input "custom"
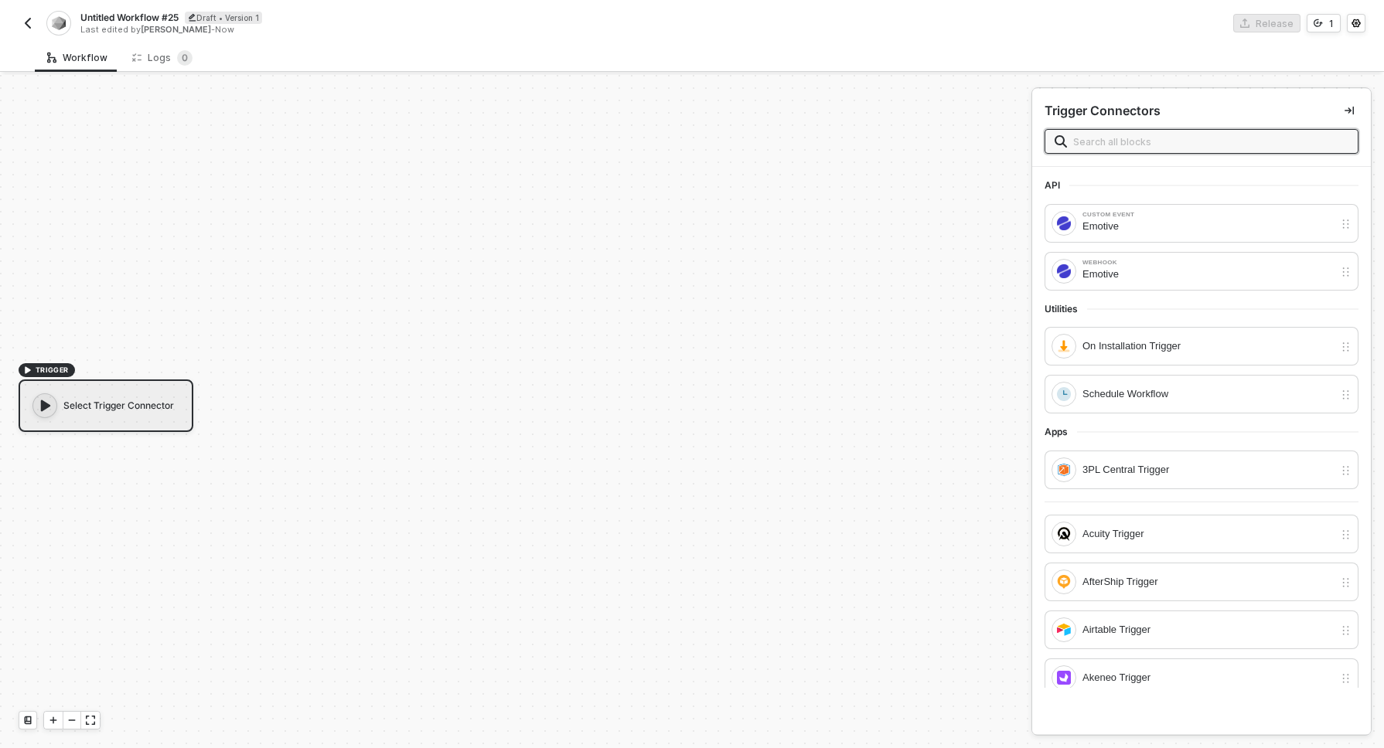
click at [22, 19] on img "button" at bounding box center [28, 23] width 12 height 12
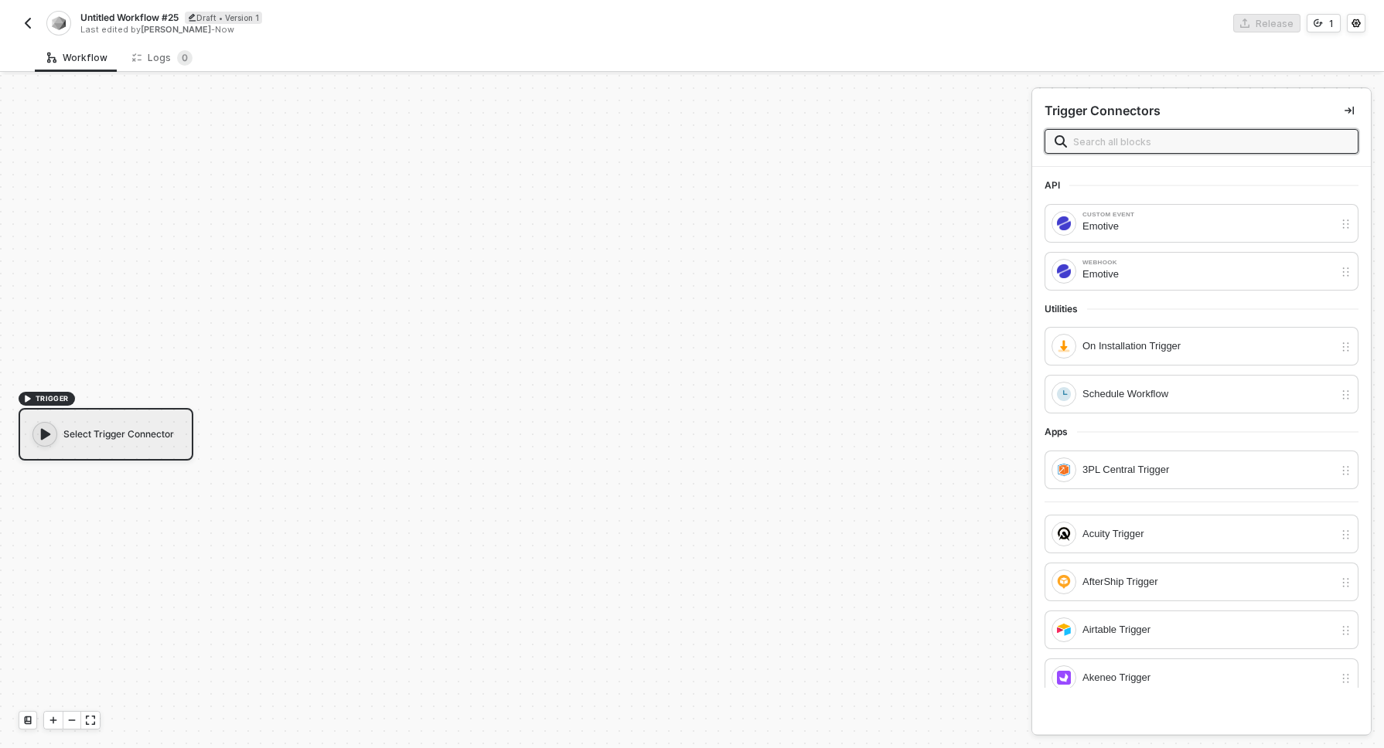
scroll to position [29, 0]
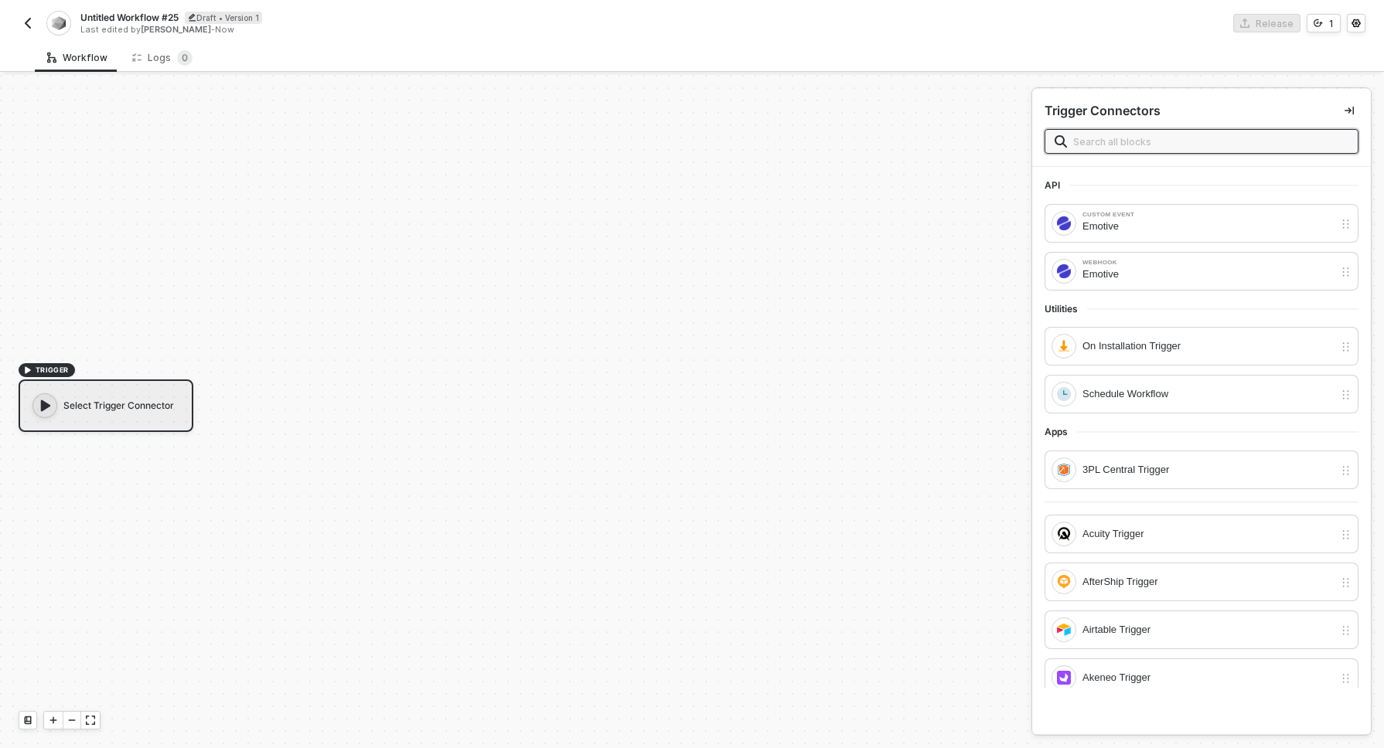
click at [128, 416] on div "Select Trigger Connector" at bounding box center [106, 406] width 175 height 53
click at [1232, 147] on input "text" at bounding box center [1210, 141] width 275 height 17
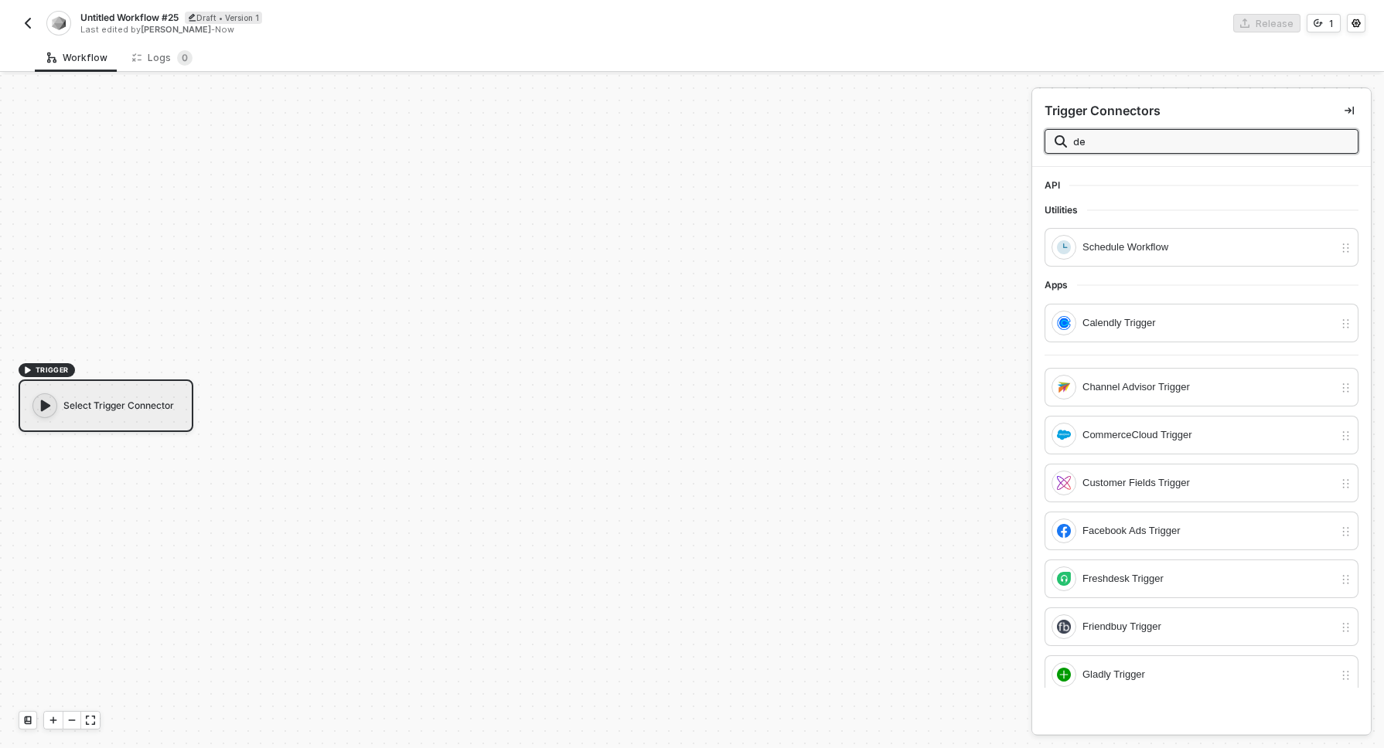
type input "dev"
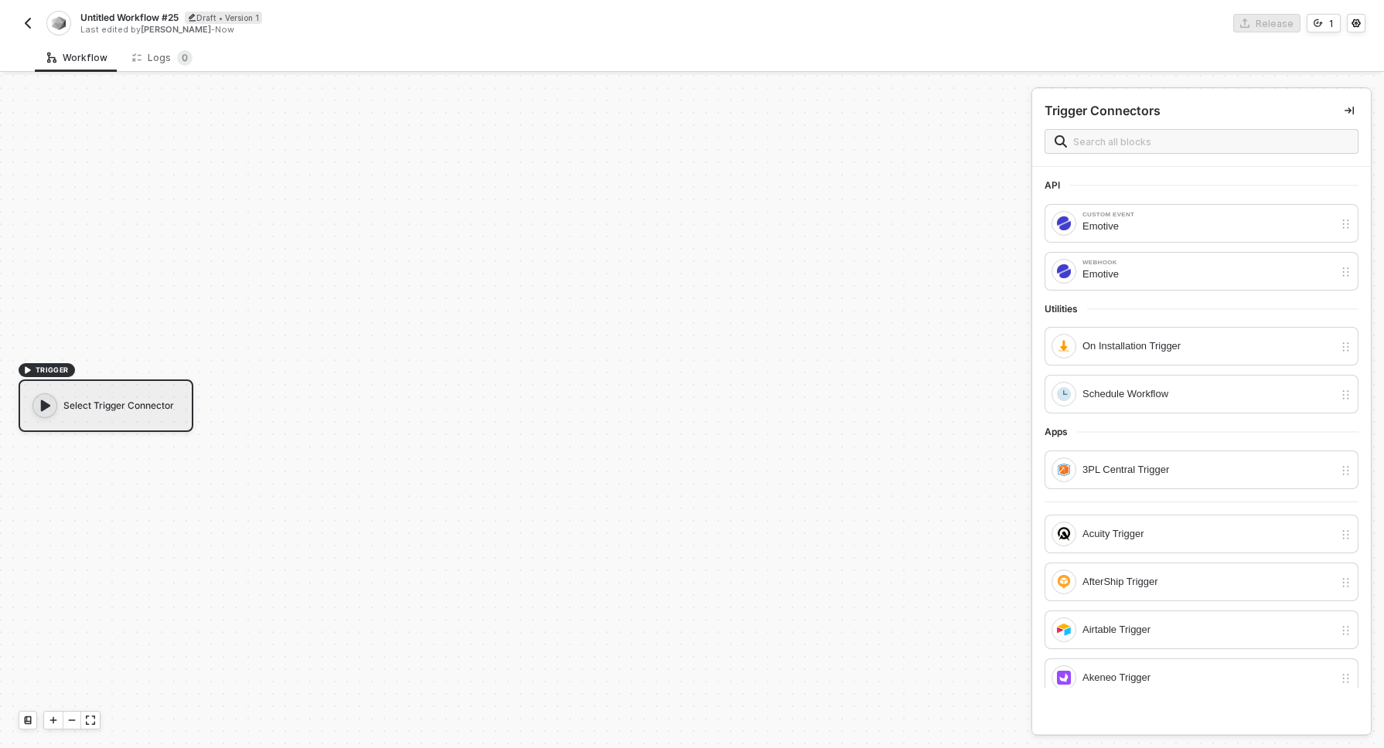
click at [29, 19] on img "button" at bounding box center [28, 23] width 12 height 12
